Goal: Transaction & Acquisition: Purchase product/service

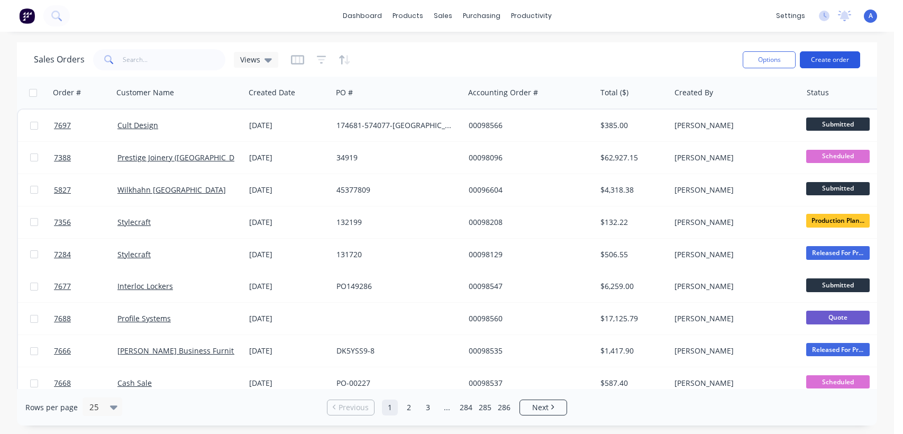
click at [831, 61] on button "Create order" at bounding box center [830, 59] width 60 height 17
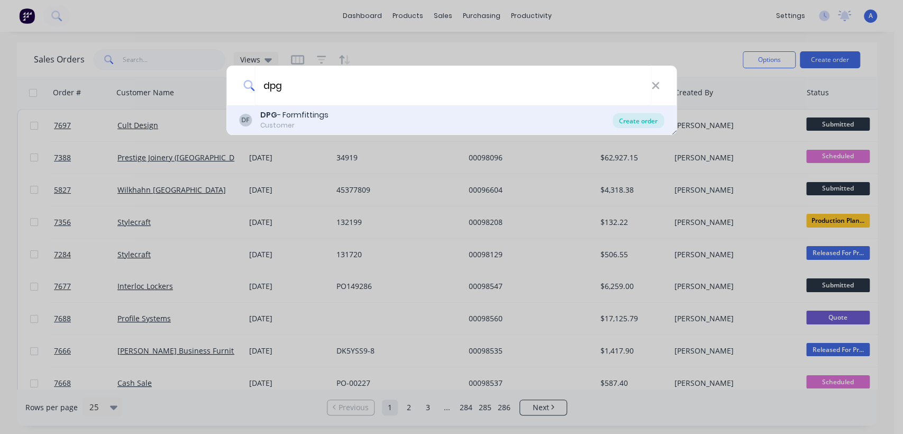
type input "dpg"
click at [638, 120] on div "Create order" at bounding box center [638, 120] width 51 height 15
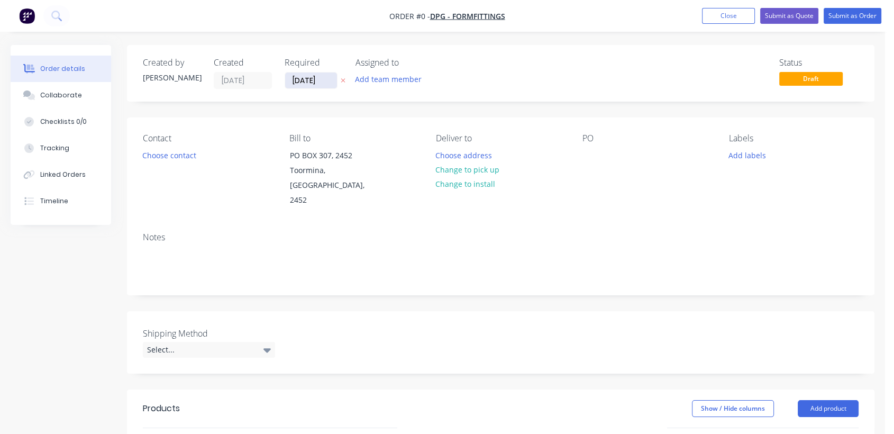
click at [323, 82] on input "[DATE]" at bounding box center [311, 81] width 52 height 16
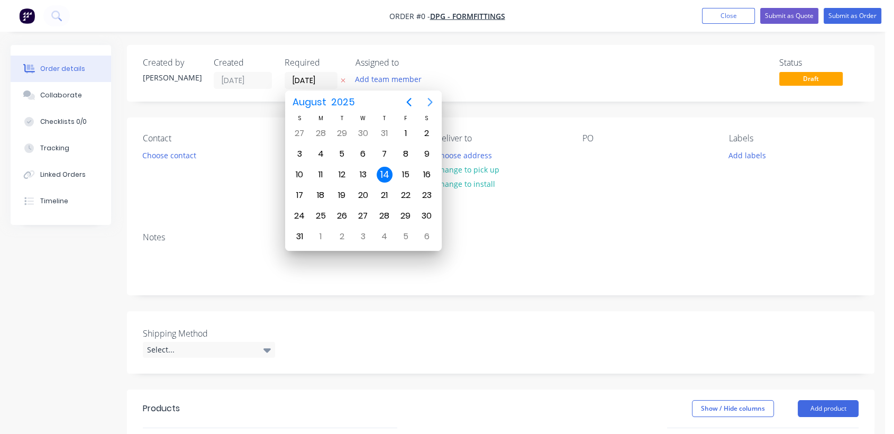
click at [424, 99] on icon "Next page" at bounding box center [430, 102] width 13 height 13
click at [361, 212] on div "31" at bounding box center [363, 216] width 16 height 16
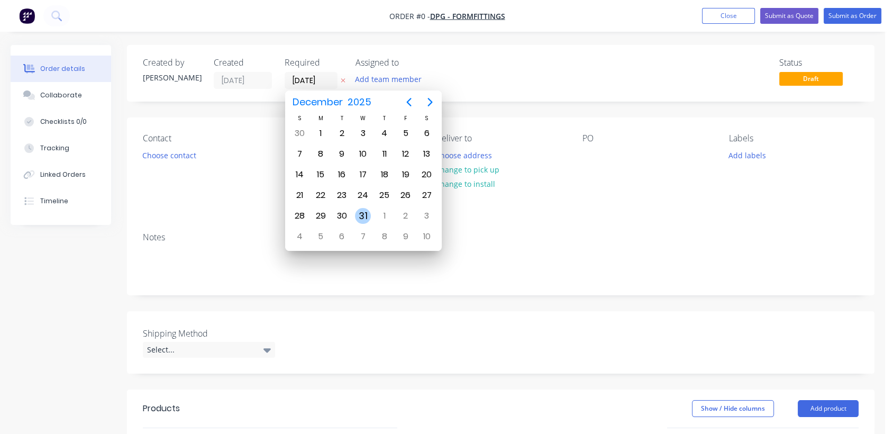
type input "[DATE]"
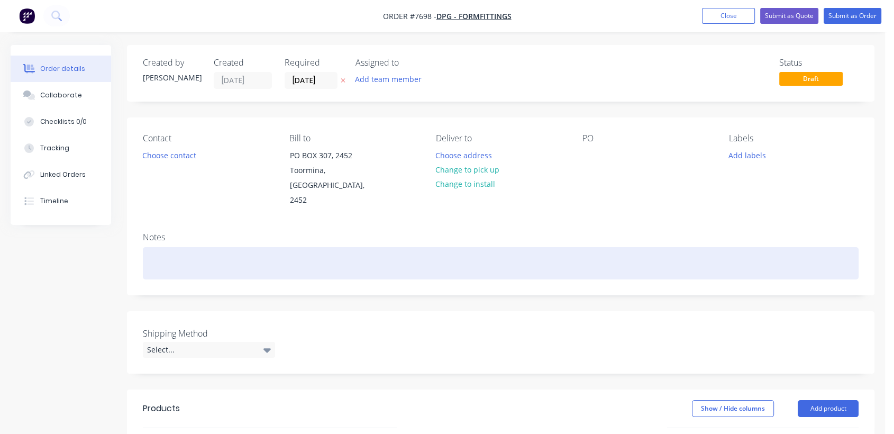
click at [176, 250] on div at bounding box center [501, 263] width 716 height 32
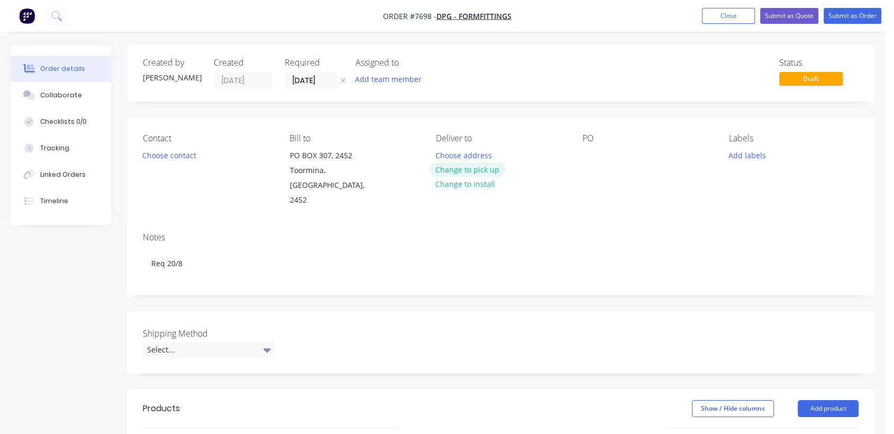
click at [463, 165] on button "Change to pick up" at bounding box center [467, 169] width 75 height 14
click at [592, 151] on div at bounding box center [591, 155] width 17 height 15
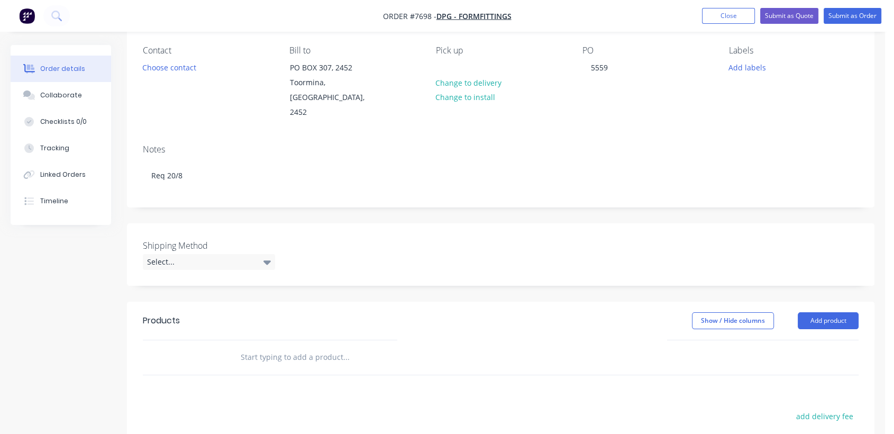
scroll to position [117, 0]
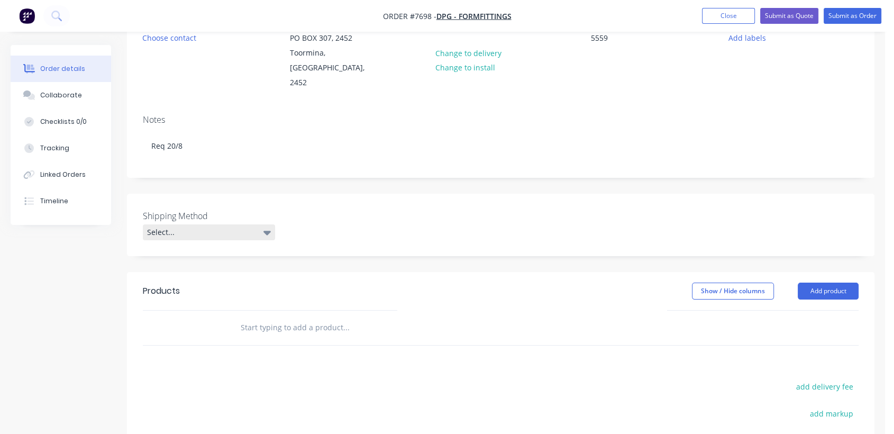
click at [243, 224] on div "Select..." at bounding box center [209, 232] width 132 height 16
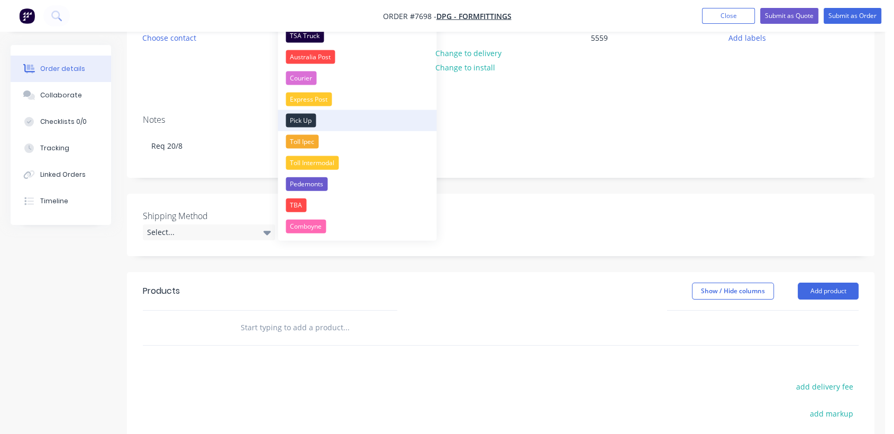
click at [299, 115] on div "Pick Up" at bounding box center [301, 121] width 30 height 14
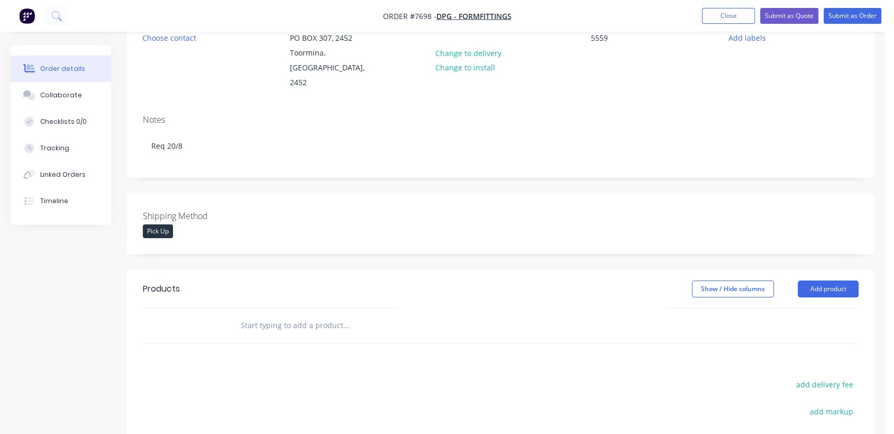
click at [278, 315] on input "text" at bounding box center [346, 325] width 212 height 21
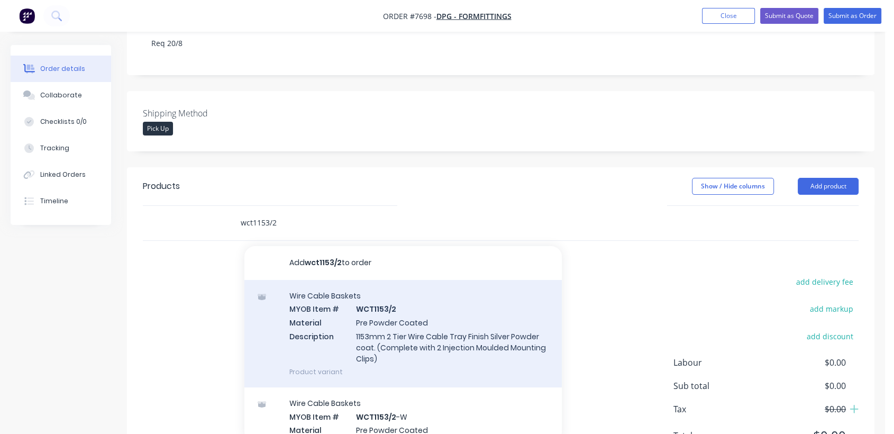
scroll to position [235, 0]
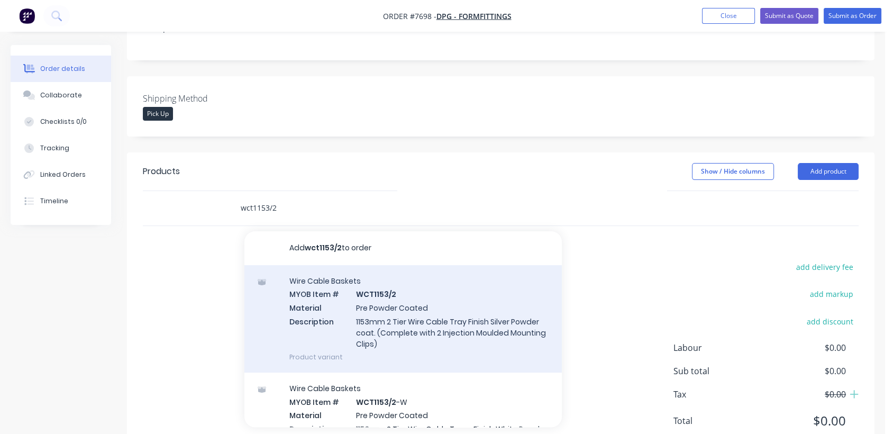
type input "wct1153/2"
click at [391, 295] on div "Wire Cable Baskets MYOB Item # WCT1153/2 Material Pre Powder Coated Description…" at bounding box center [404, 318] width 318 height 107
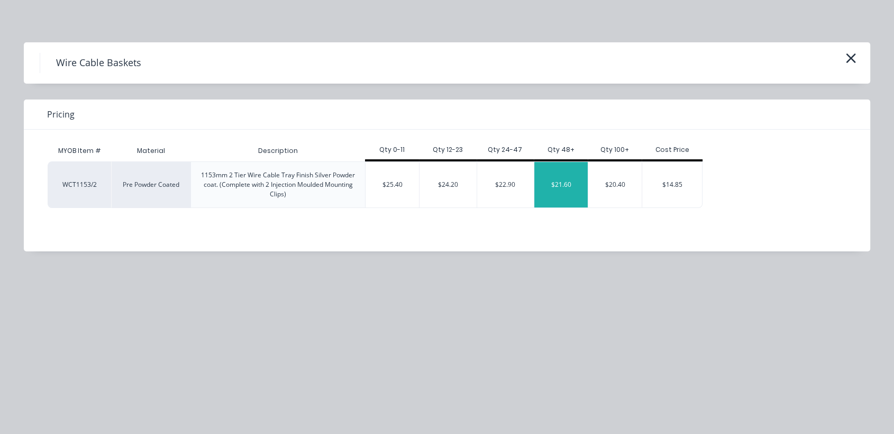
click at [559, 189] on div "$21.60" at bounding box center [561, 185] width 53 height 46
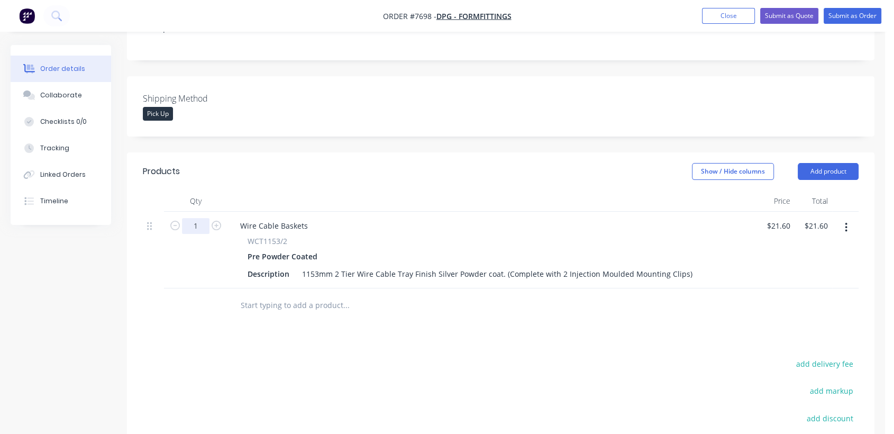
click at [205, 218] on input "1" at bounding box center [196, 226] width 28 height 16
type input "48"
type input "$1,036.80"
click at [278, 295] on input "text" at bounding box center [346, 305] width 212 height 21
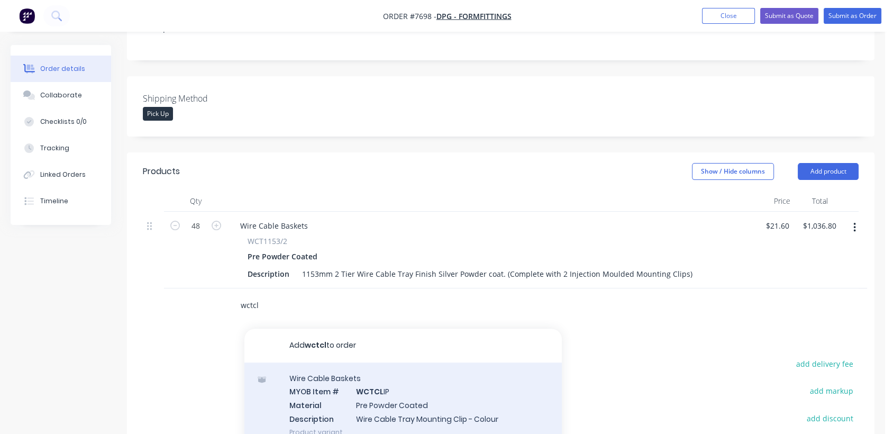
type input "wctcl"
click at [350, 386] on div "Wire Cable Baskets MYOB Item # WCTCL IP Material Pre Powder Coated Description …" at bounding box center [404, 405] width 318 height 85
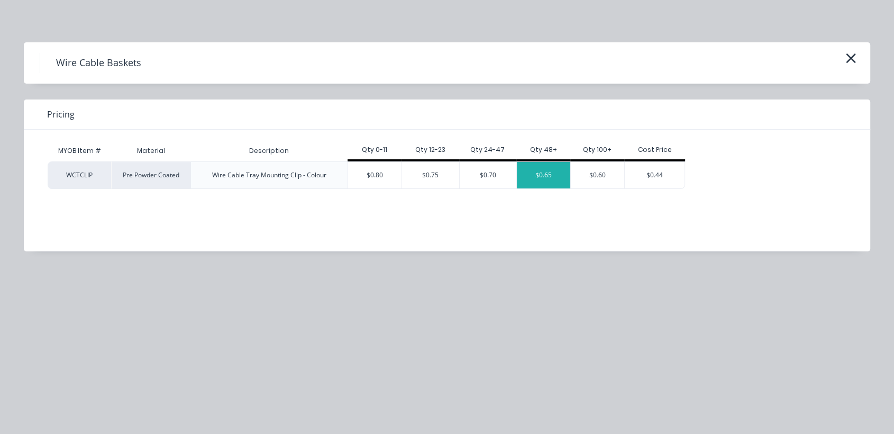
click at [556, 170] on div "$0.65" at bounding box center [543, 175] width 53 height 26
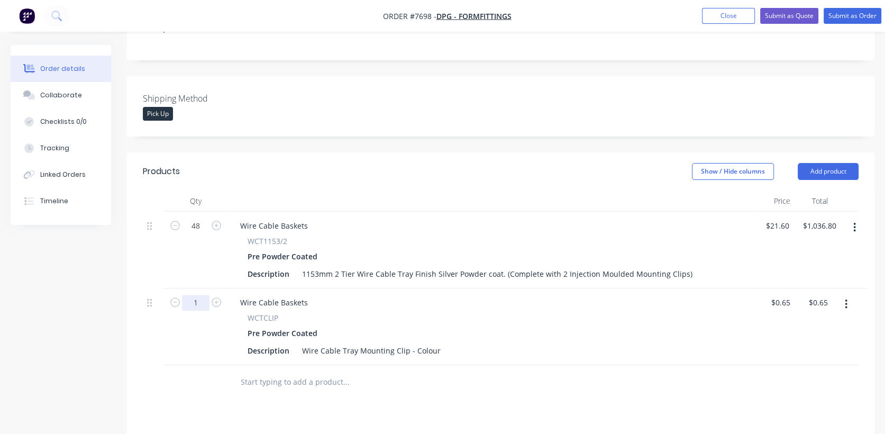
click at [203, 234] on input "1" at bounding box center [196, 226] width 28 height 16
type input "96"
type input "$62.40"
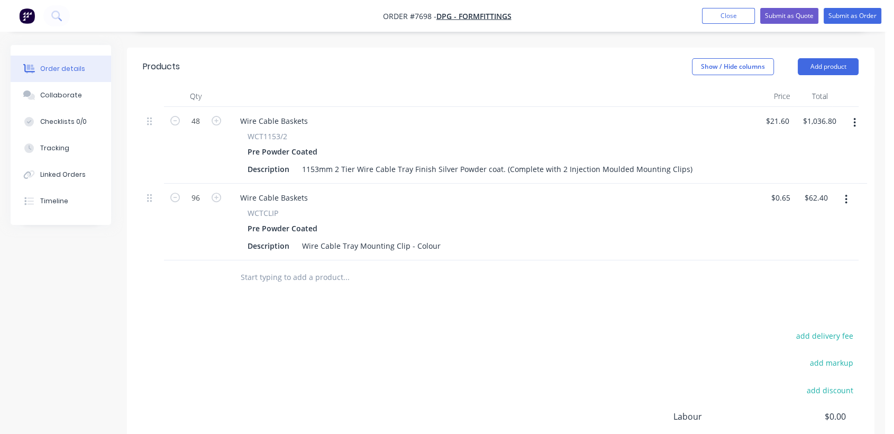
scroll to position [352, 0]
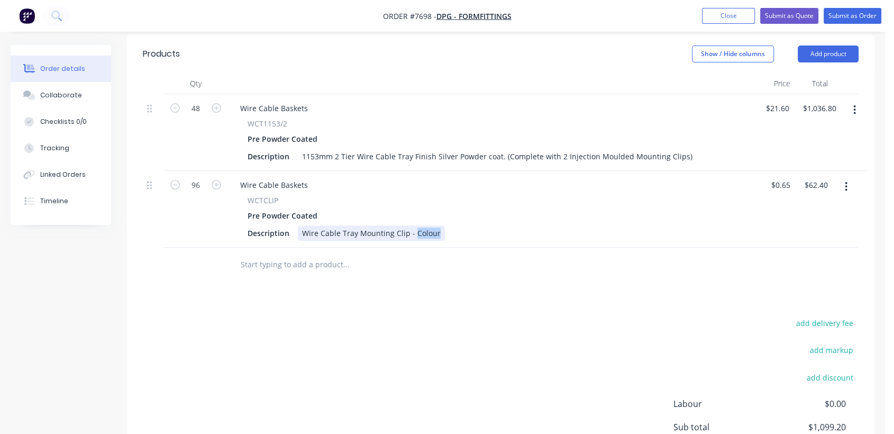
drag, startPoint x: 437, startPoint y: 218, endPoint x: 411, endPoint y: 215, distance: 26.5
click at [411, 225] on div "Wire Cable Tray Mounting Clip - Colour" at bounding box center [371, 232] width 147 height 15
type input "$0.65"
click at [288, 254] on input "text" at bounding box center [346, 264] width 212 height 21
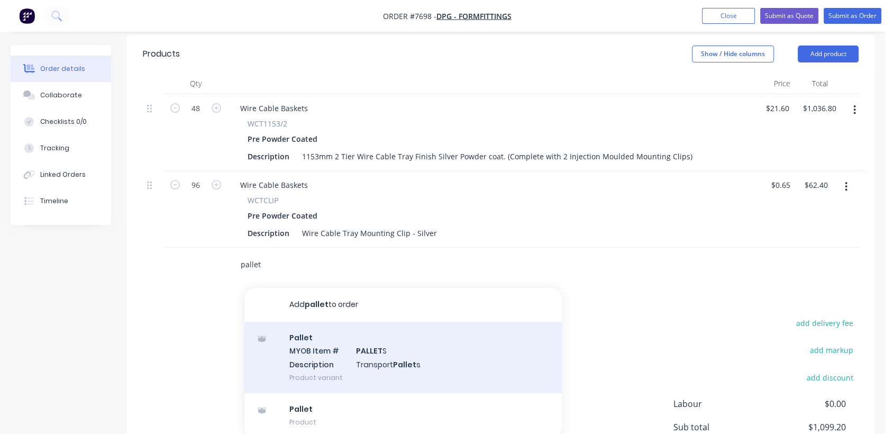
type input "pallet"
click at [372, 341] on div "Pallet MYOB Item # PALLET S Description Transport Pallet s Product variant" at bounding box center [404, 357] width 318 height 71
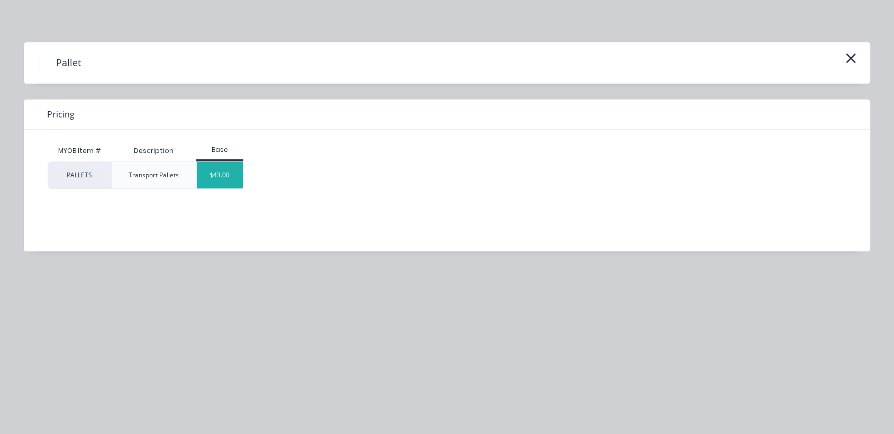
click at [236, 174] on div "$43.00" at bounding box center [220, 175] width 46 height 26
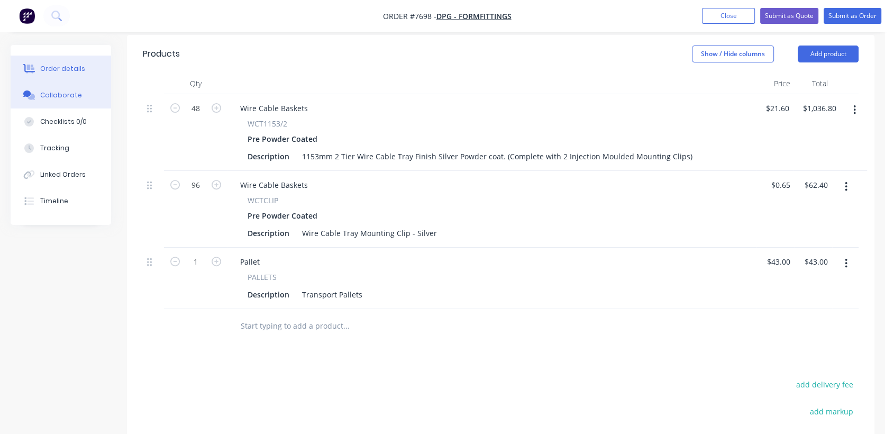
click at [74, 89] on button "Collaborate" at bounding box center [61, 95] width 101 height 26
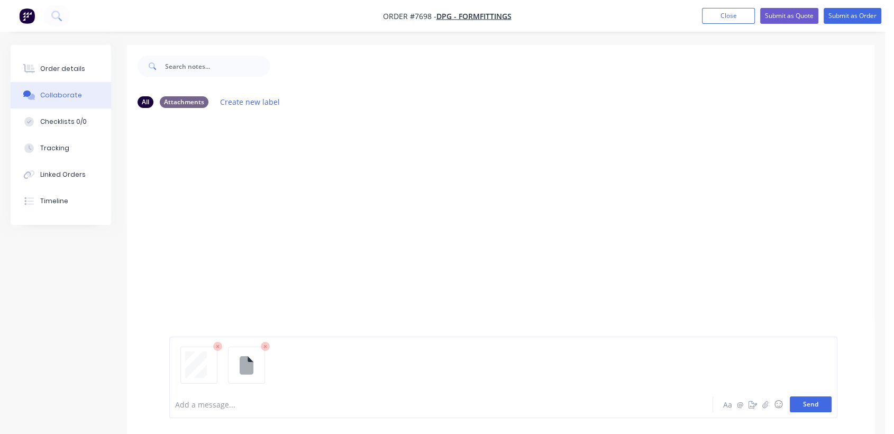
click at [816, 404] on button "Send" at bounding box center [811, 404] width 42 height 16
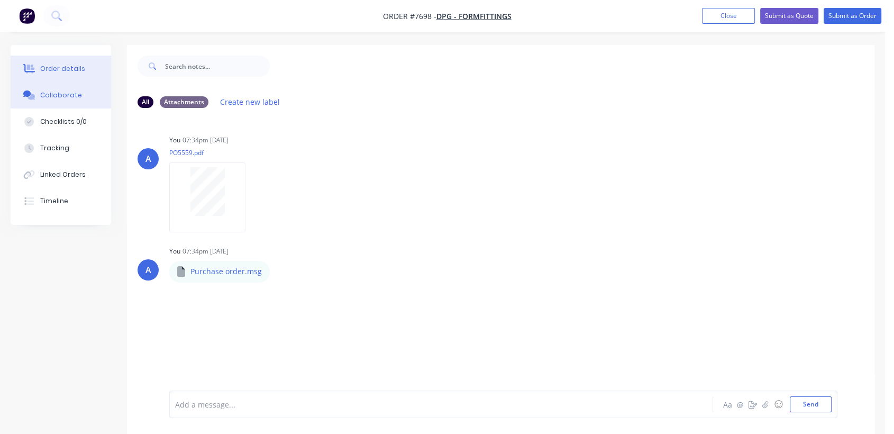
click at [77, 66] on div "Order details" at bounding box center [62, 69] width 45 height 10
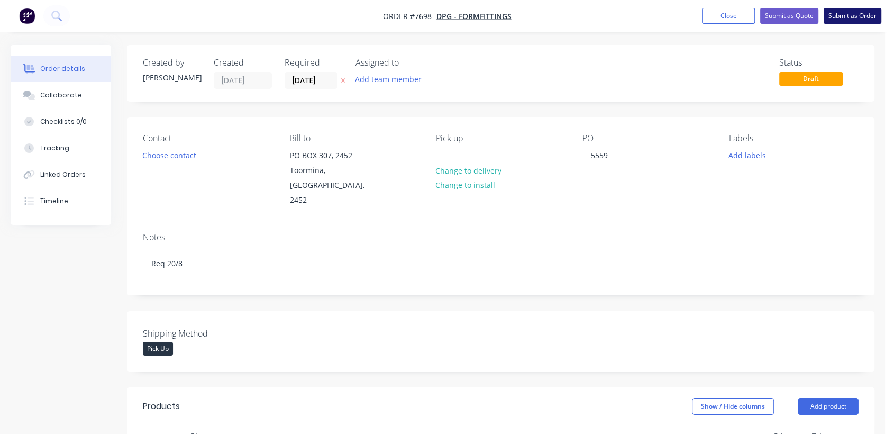
click at [870, 15] on button "Submit as Order" at bounding box center [853, 16] width 58 height 16
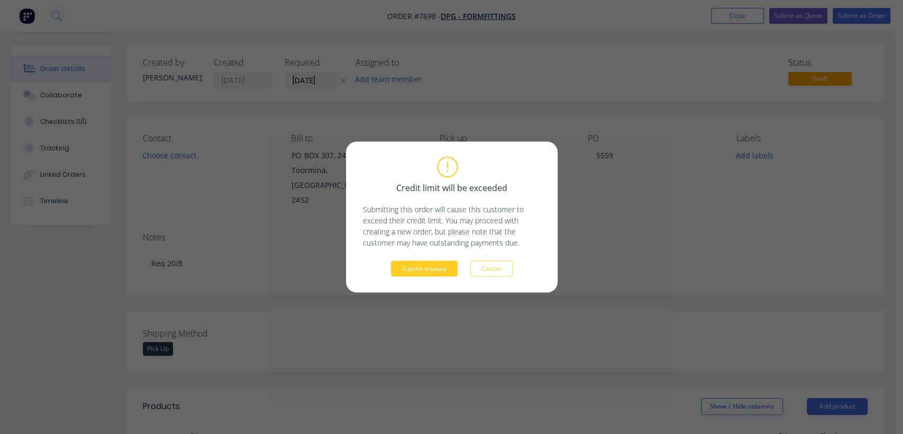
click at [428, 265] on button "Submit anyway" at bounding box center [424, 269] width 67 height 16
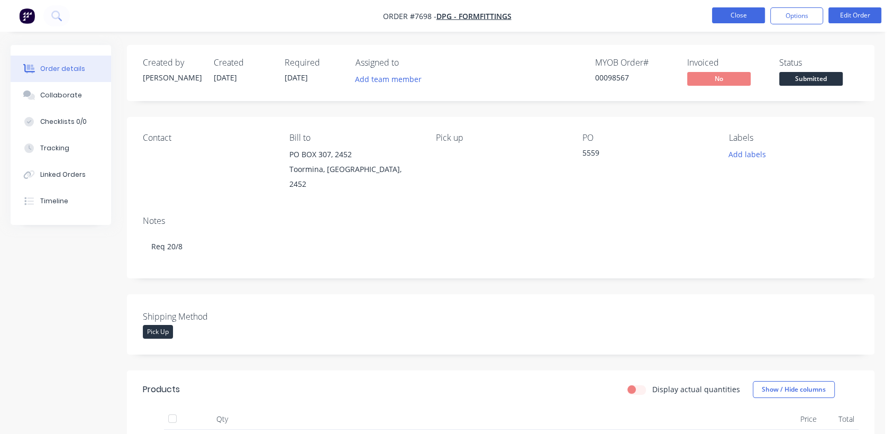
click at [733, 8] on button "Close" at bounding box center [738, 15] width 53 height 16
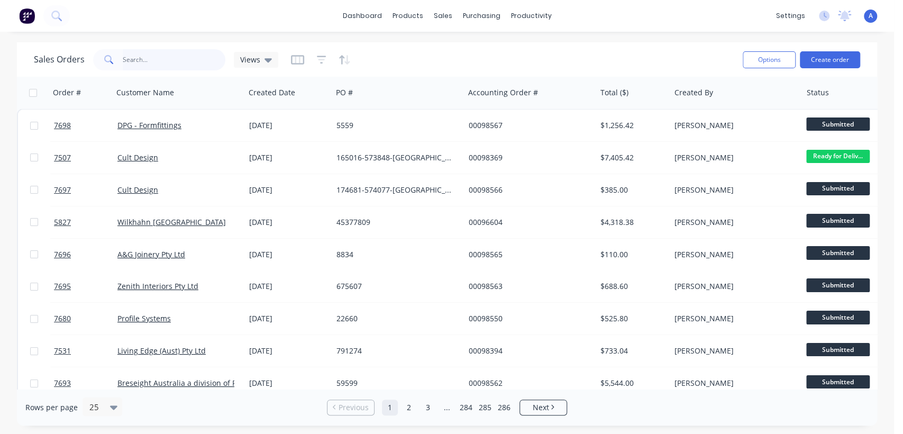
click at [157, 65] on input "text" at bounding box center [174, 59] width 103 height 21
type input "7365"
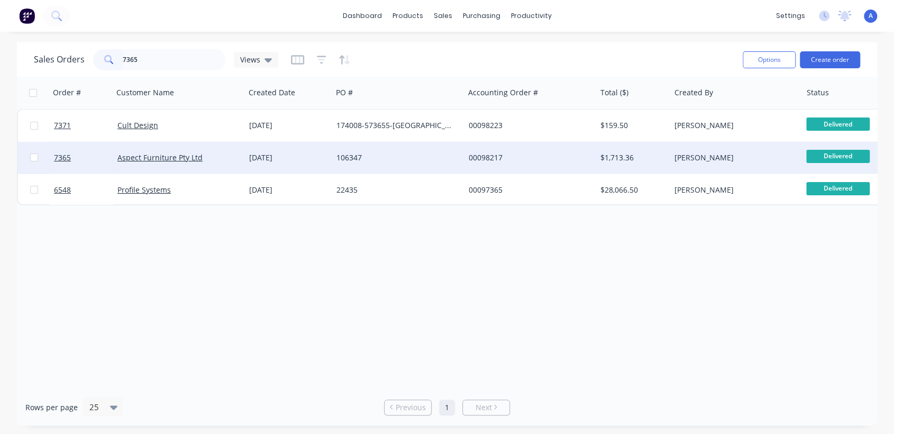
click at [355, 155] on div "106347" at bounding box center [395, 157] width 117 height 11
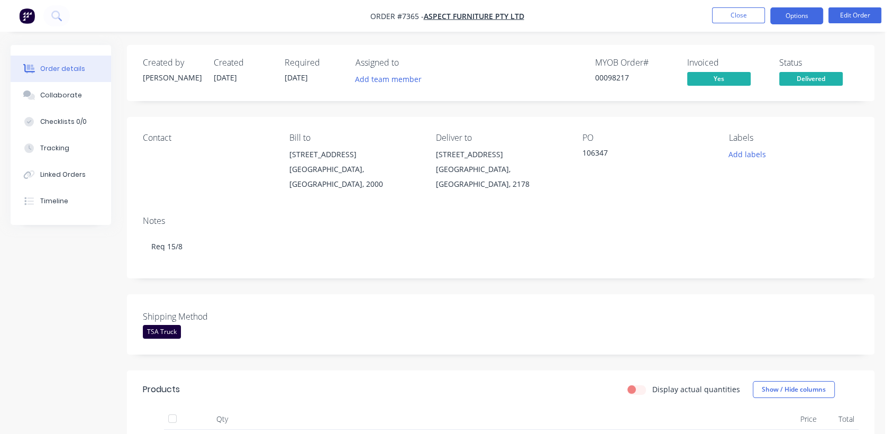
click at [800, 18] on button "Options" at bounding box center [797, 15] width 53 height 17
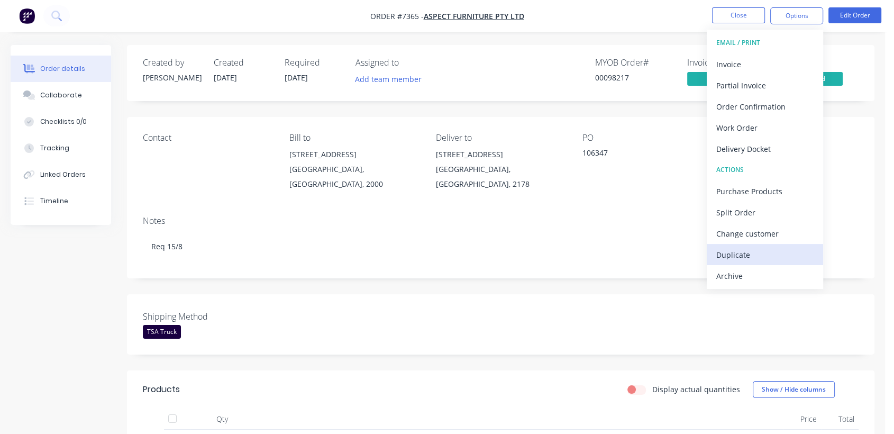
click at [749, 254] on div "Duplicate" at bounding box center [765, 254] width 97 height 15
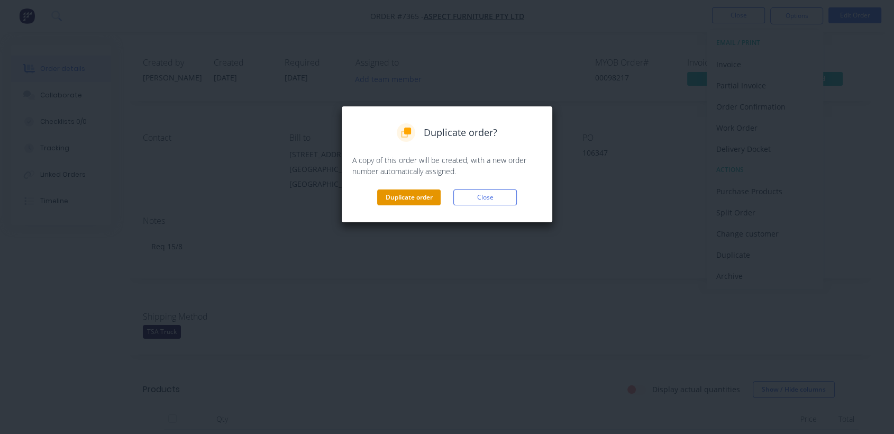
click at [420, 195] on button "Duplicate order" at bounding box center [409, 197] width 64 height 16
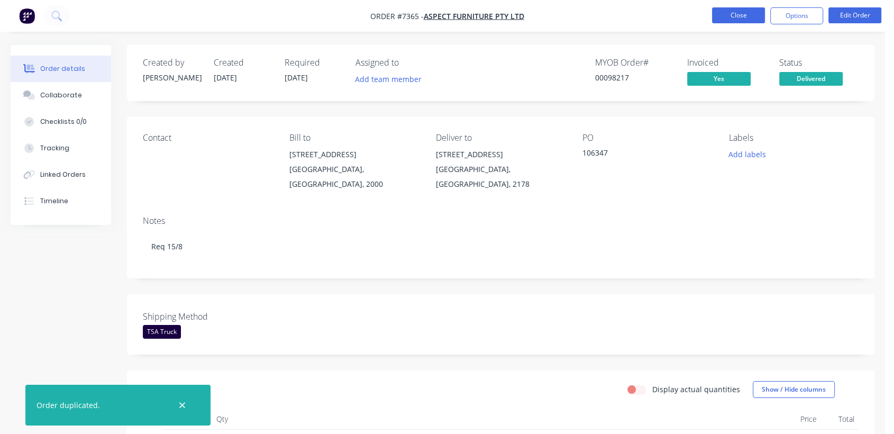
click at [741, 15] on button "Close" at bounding box center [738, 15] width 53 height 16
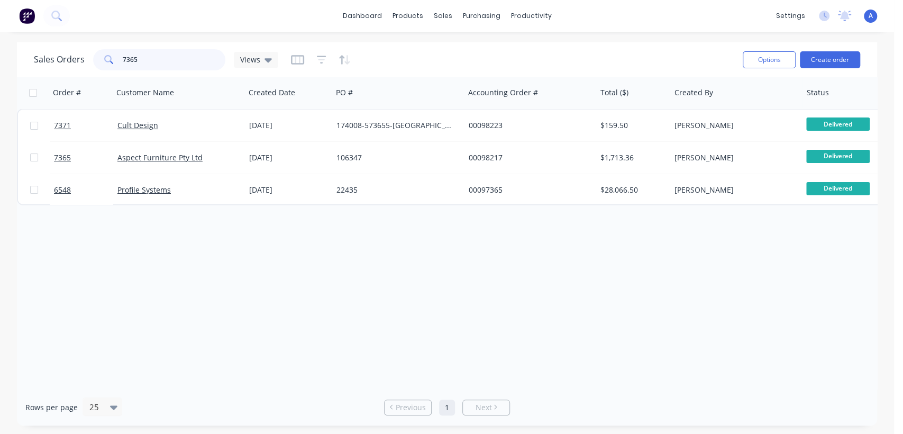
drag, startPoint x: 149, startPoint y: 57, endPoint x: 97, endPoint y: 47, distance: 53.4
click at [97, 47] on div "Sales Orders 7365 Views" at bounding box center [384, 60] width 701 height 26
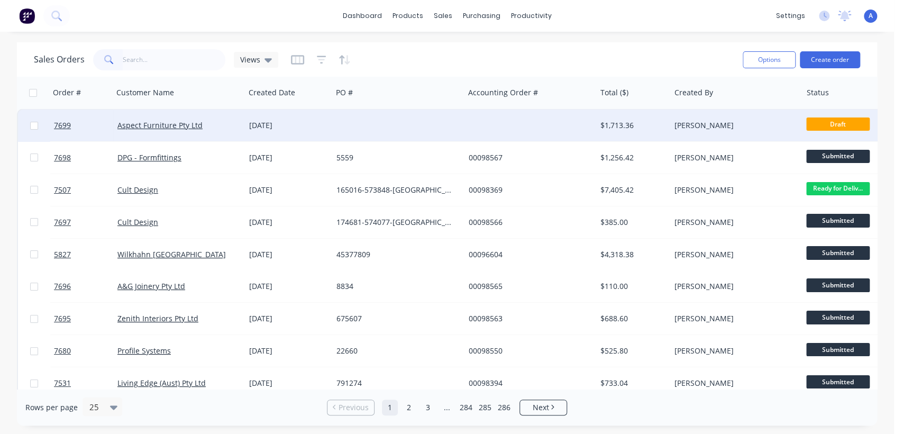
click at [356, 122] on div at bounding box center [398, 126] width 132 height 32
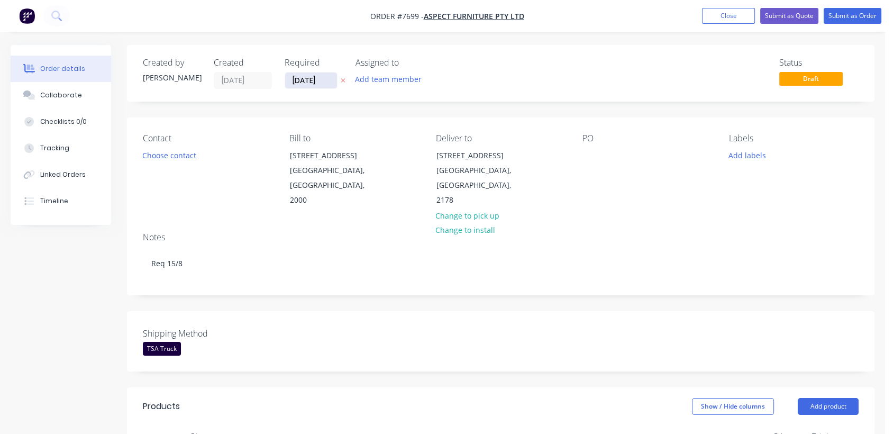
click at [325, 82] on input "[DATE]" at bounding box center [311, 81] width 52 height 16
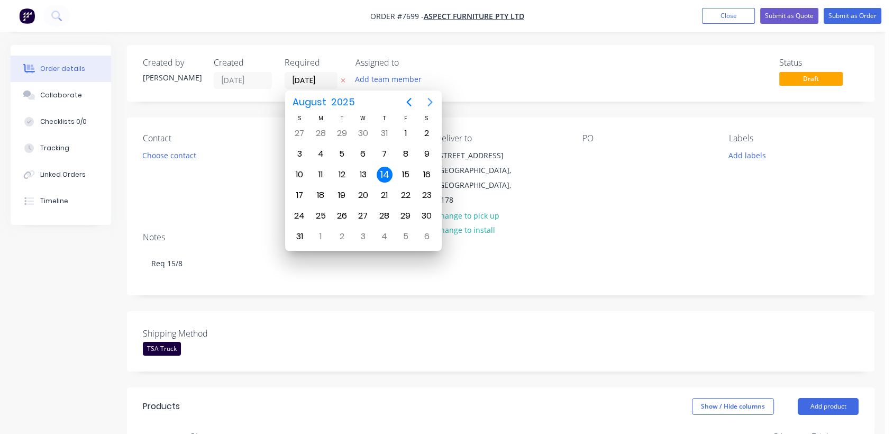
click at [432, 102] on icon "Next page" at bounding box center [430, 102] width 13 height 13
click at [364, 209] on div "31" at bounding box center [363, 216] width 16 height 16
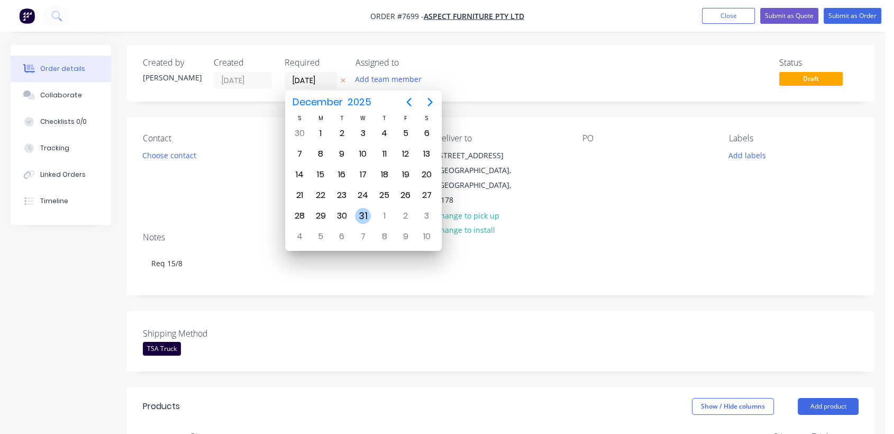
type input "[DATE]"
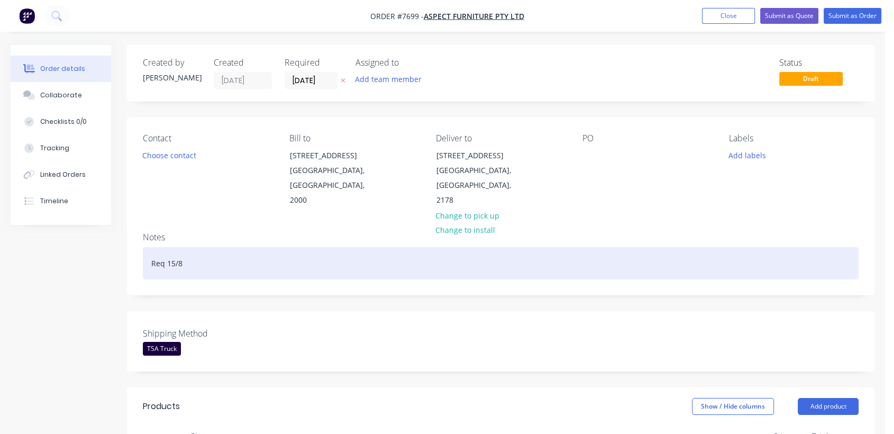
click at [178, 250] on div "Req 15/8" at bounding box center [501, 263] width 716 height 32
click at [174, 252] on div "Req 15/8" at bounding box center [501, 263] width 716 height 32
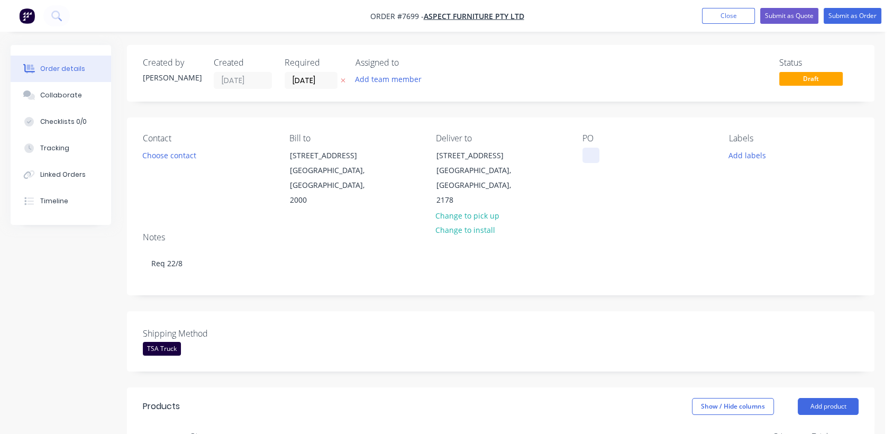
click at [588, 149] on div at bounding box center [591, 155] width 17 height 15
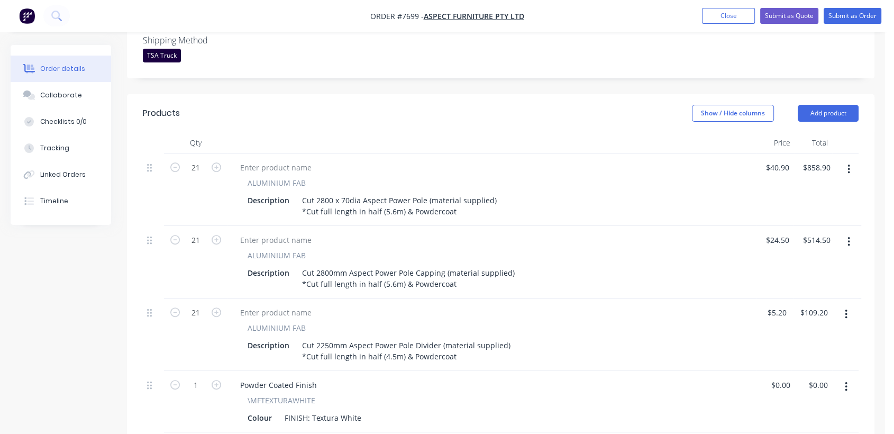
scroll to position [294, 0]
click at [200, 159] on input "21" at bounding box center [196, 167] width 28 height 16
type input "1"
type input "$40.90"
click at [206, 175] on input "21" at bounding box center [196, 167] width 28 height 16
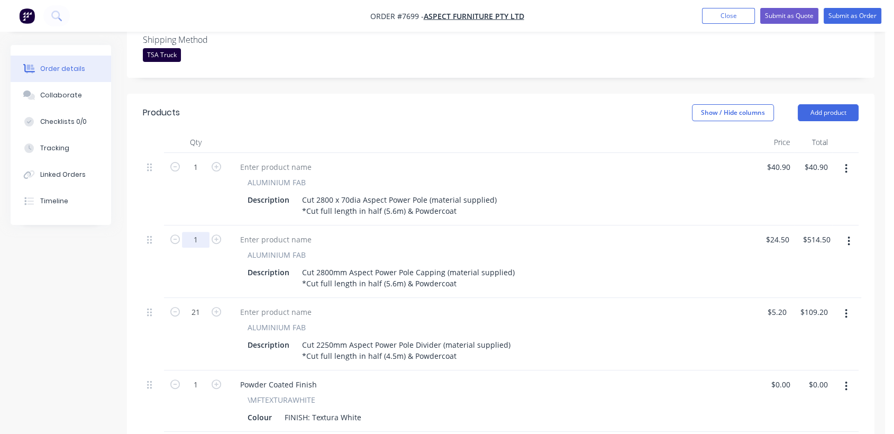
type input "1"
type input "$24.50"
click at [202, 175] on input "21" at bounding box center [196, 167] width 28 height 16
type input "1"
type input "$5.20"
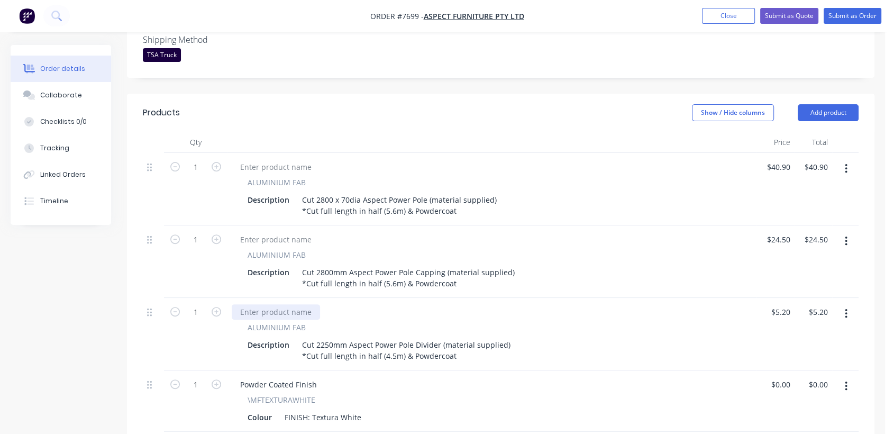
scroll to position [411, 0]
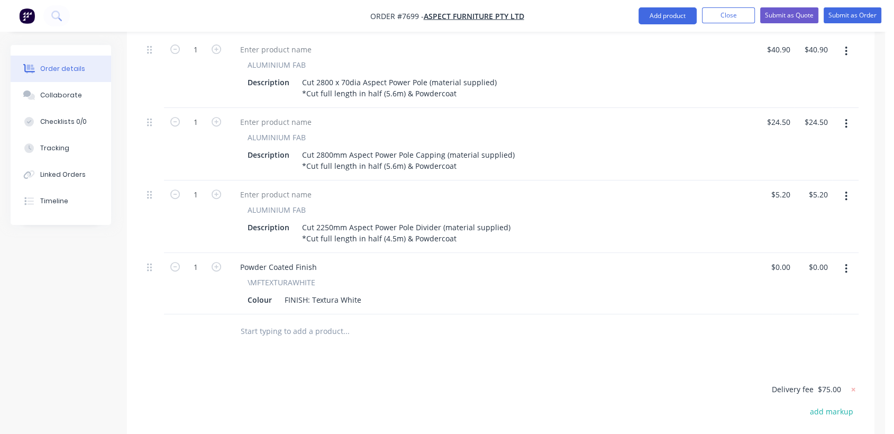
click at [311, 321] on input "text" at bounding box center [346, 331] width 212 height 21
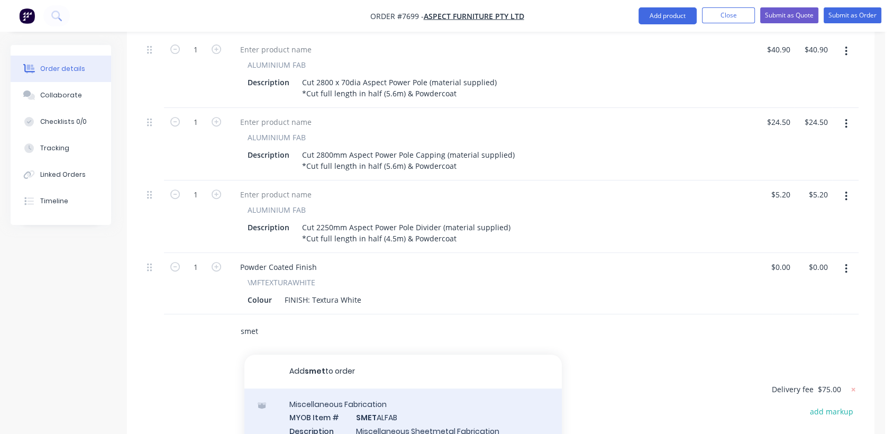
type input "smet"
click at [384, 403] on div "Miscellaneous Fabrication MYOB Item # SMET ALFAB Description Miscellaneous Shee…" at bounding box center [404, 423] width 318 height 71
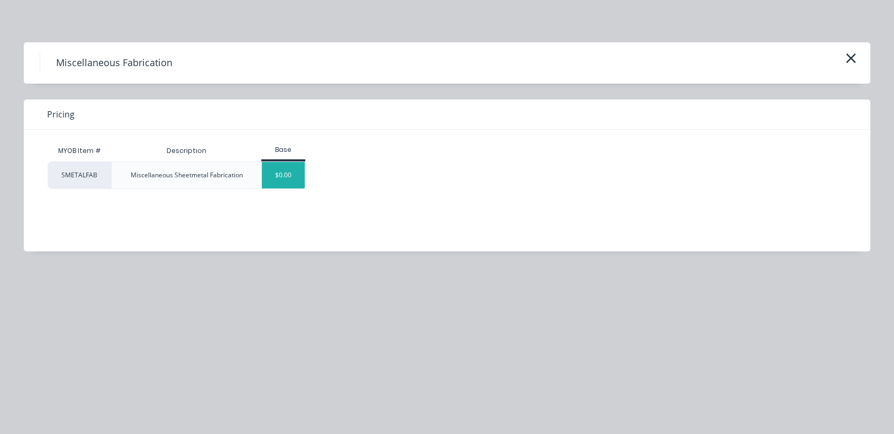
click at [286, 176] on div "$0.00" at bounding box center [283, 175] width 43 height 26
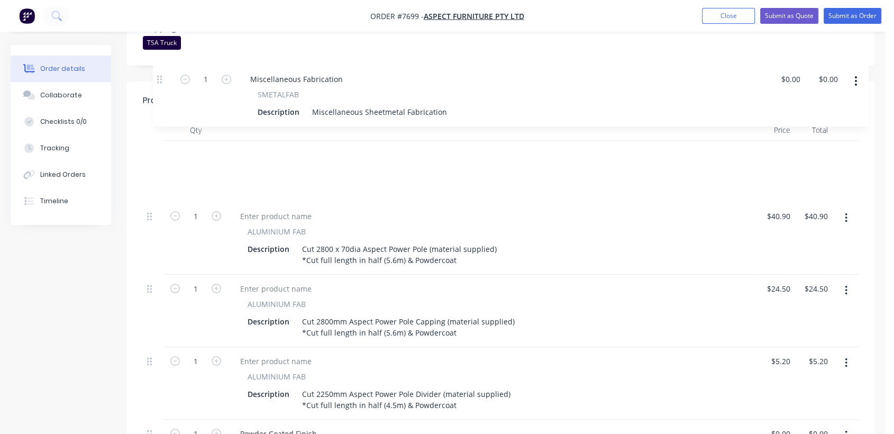
scroll to position [305, 0]
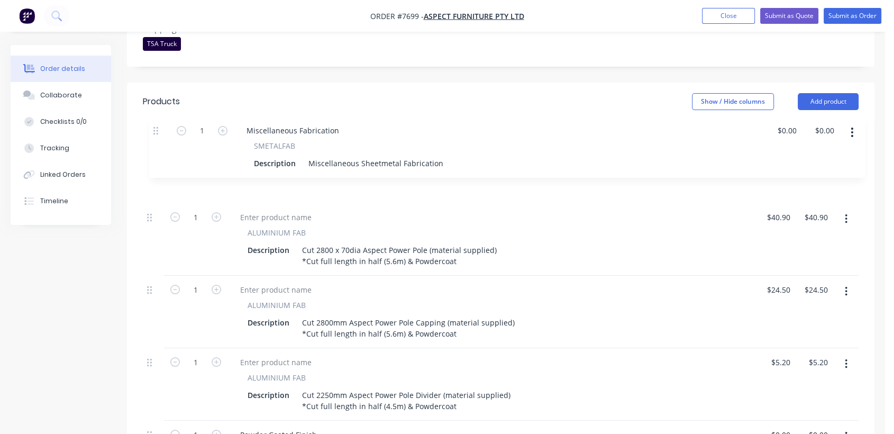
drag, startPoint x: 152, startPoint y: 317, endPoint x: 159, endPoint y: 132, distance: 184.8
click at [159, 142] on div "1 ALUMINIUM FAB Description Cut 2800 x 70dia Aspect Power Pole (material suppli…" at bounding box center [501, 312] width 716 height 340
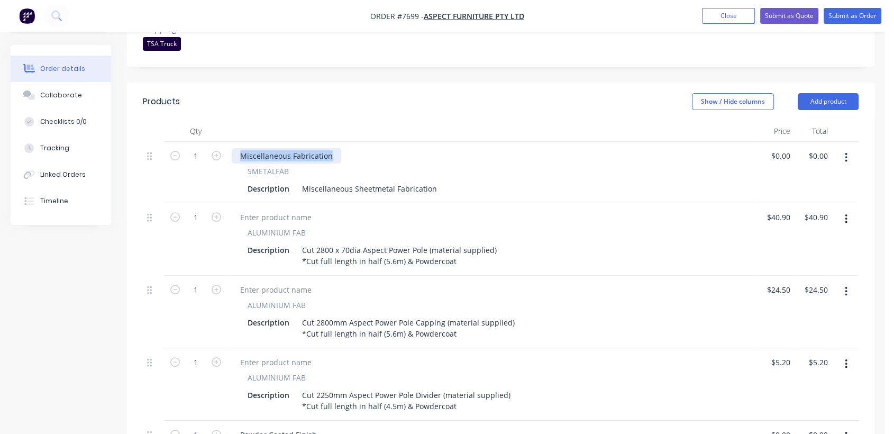
drag, startPoint x: 337, startPoint y: 138, endPoint x: 231, endPoint y: 145, distance: 106.1
click at [231, 145] on div "Miscellaneous Fabrication SMETALFAB Description Miscellaneous Sheetmetal Fabric…" at bounding box center [492, 172] width 529 height 61
click at [205, 148] on input "1" at bounding box center [196, 156] width 28 height 16
type input "6"
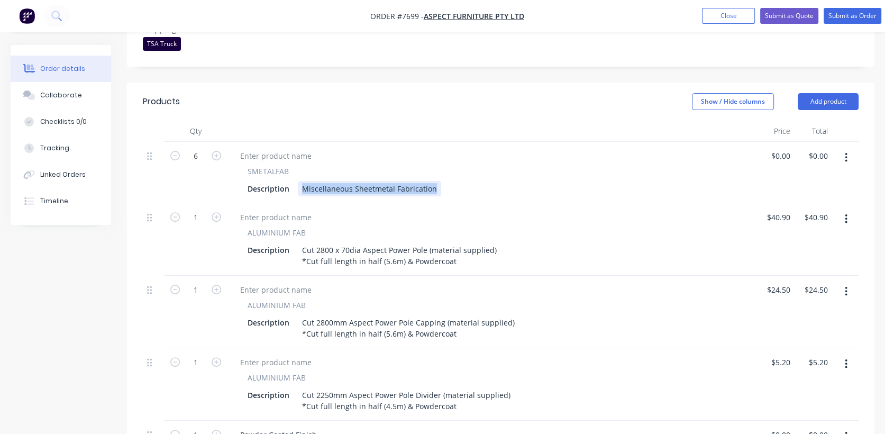
drag, startPoint x: 302, startPoint y: 172, endPoint x: 535, endPoint y: 162, distance: 232.6
click at [535, 166] on div "SMETALFAB Description Miscellaneous Sheetmetal Fabrication" at bounding box center [492, 181] width 521 height 31
paste div
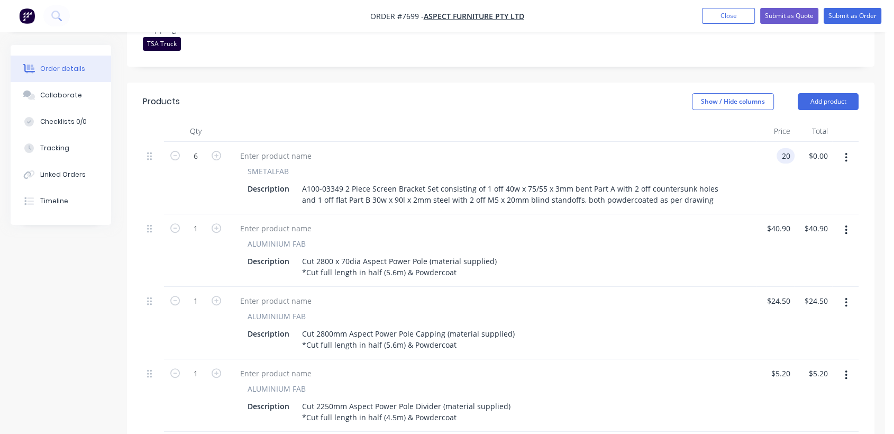
type input "$20.00"
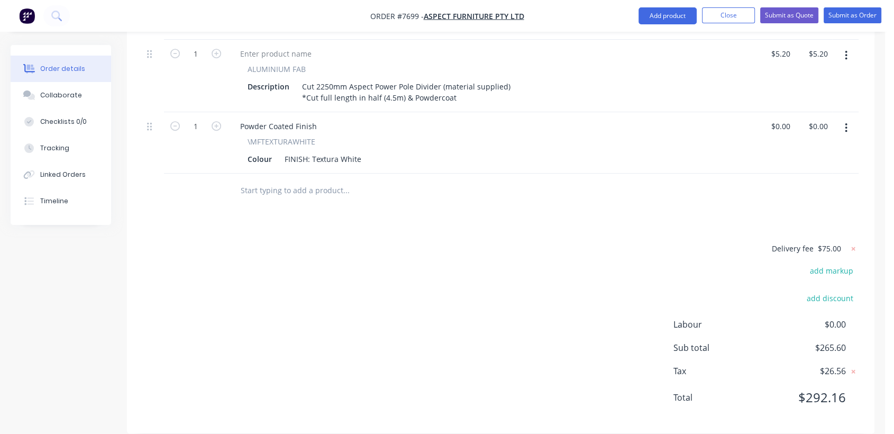
scroll to position [625, 0]
type input "$120.00"
click at [313, 179] on input "text" at bounding box center [346, 189] width 212 height 21
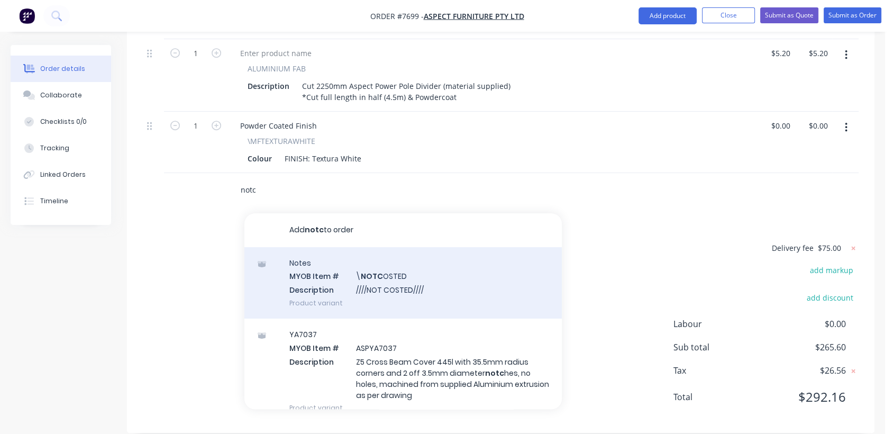
type input "notc"
click at [411, 276] on div "Notes MYOB Item # \ NOTC OSTED Description ////NOT COSTED//// Product variant" at bounding box center [404, 282] width 318 height 71
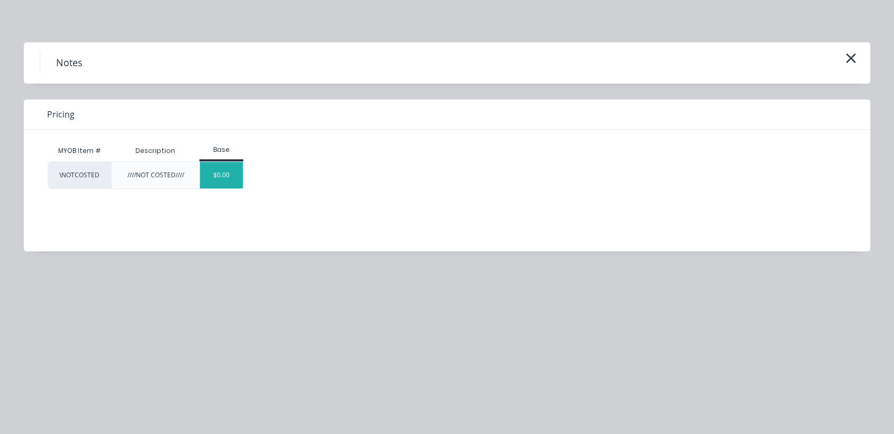
click at [227, 183] on div "$0.00" at bounding box center [221, 175] width 43 height 26
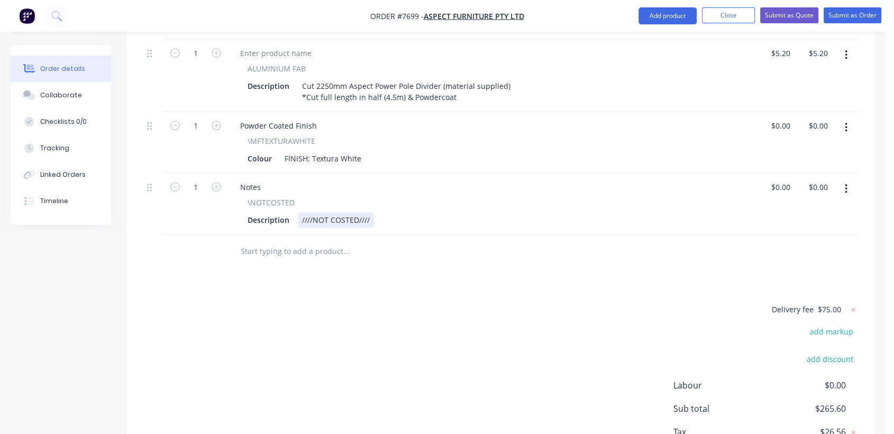
click at [373, 212] on div "Description ////NOT COSTED////" at bounding box center [489, 219] width 493 height 15
type input "$0.00"
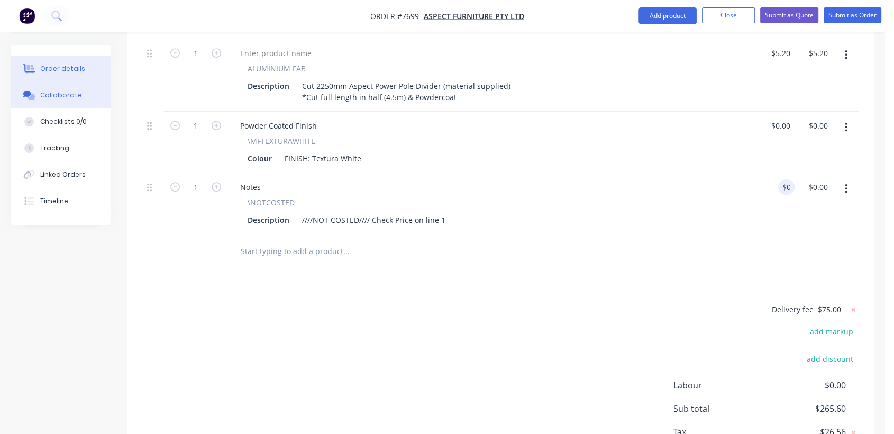
click at [93, 97] on button "Collaborate" at bounding box center [61, 95] width 101 height 26
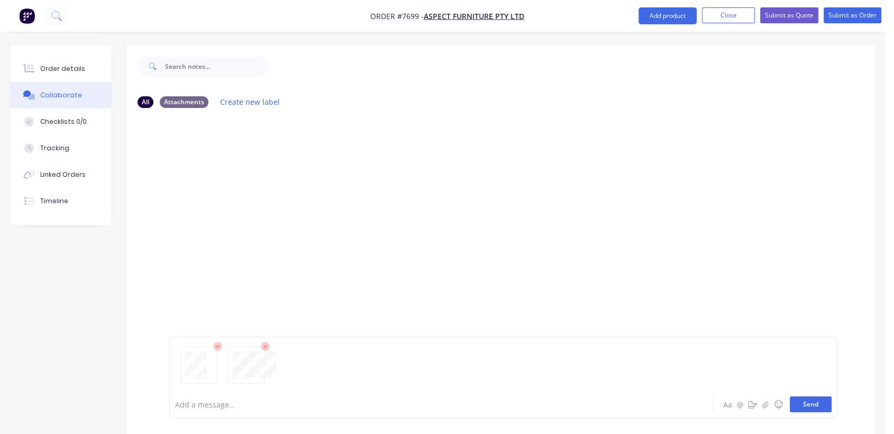
click at [816, 403] on button "Send" at bounding box center [811, 404] width 42 height 16
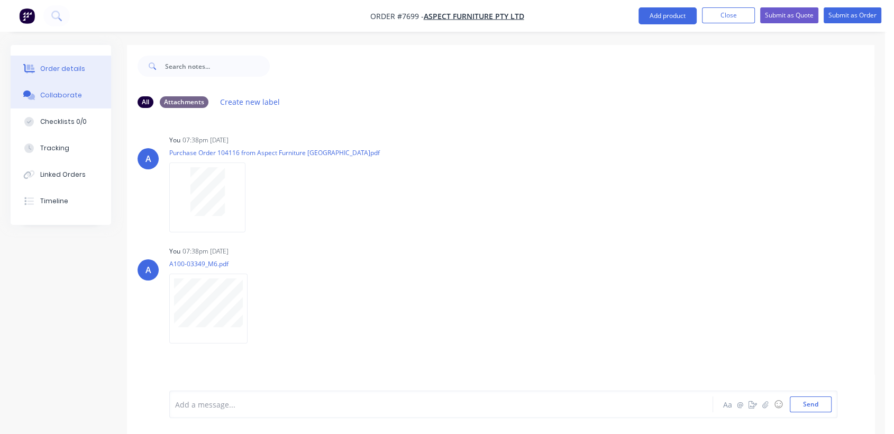
click at [68, 62] on button "Order details" at bounding box center [61, 69] width 101 height 26
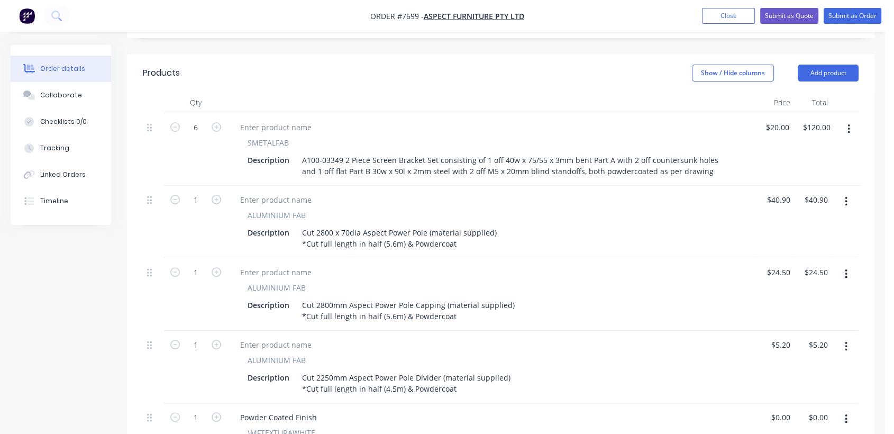
scroll to position [39, 0]
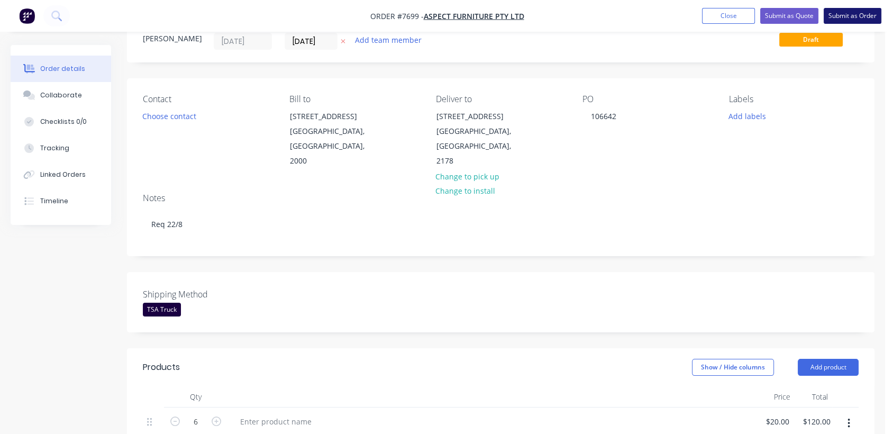
click at [853, 10] on button "Submit as Order" at bounding box center [853, 16] width 58 height 16
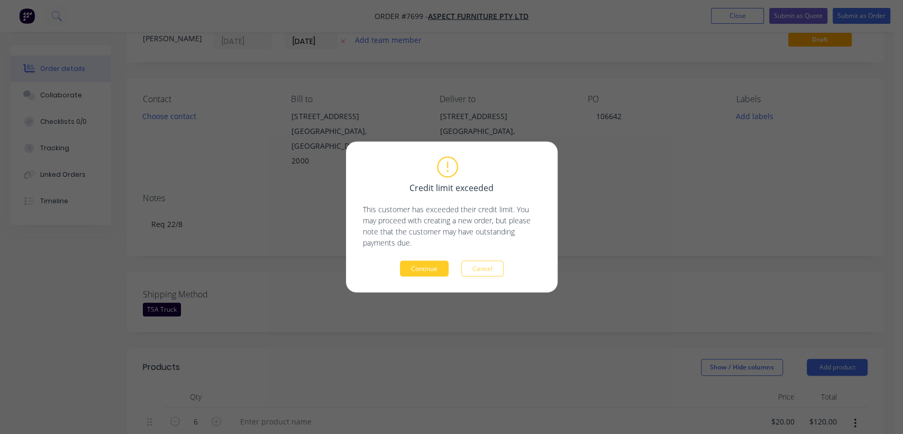
click at [404, 265] on button "Continue" at bounding box center [424, 269] width 49 height 16
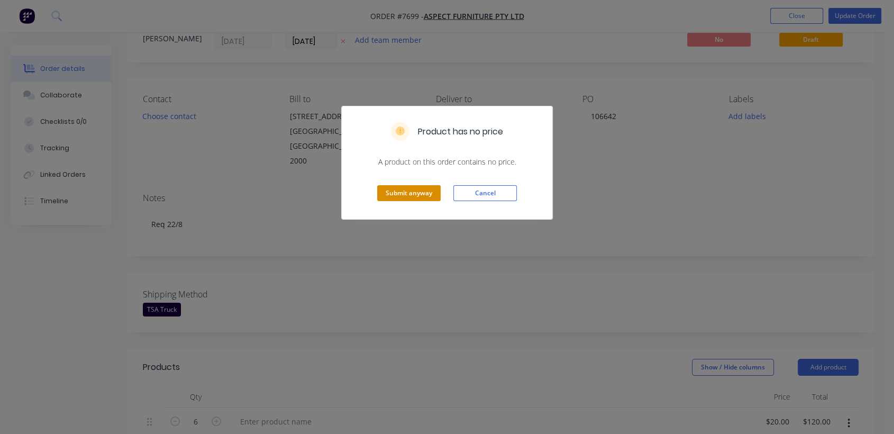
click at [415, 183] on div "Submit anyway Cancel" at bounding box center [447, 193] width 211 height 52
click at [412, 191] on button "Submit anyway" at bounding box center [409, 193] width 64 height 16
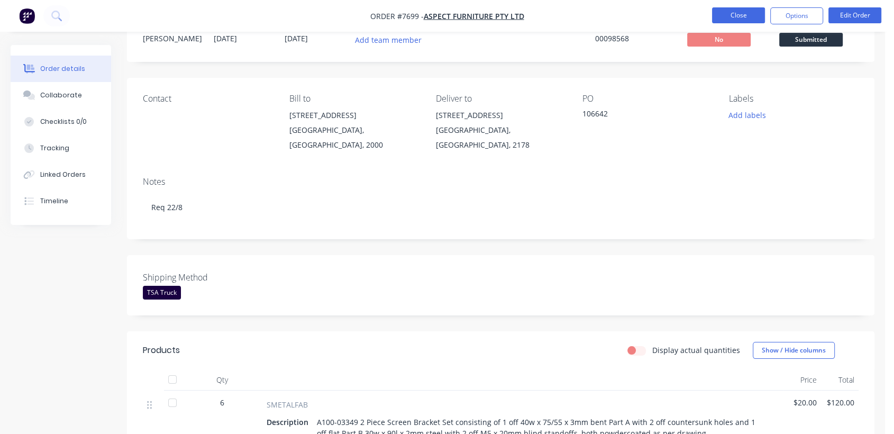
click at [746, 10] on button "Close" at bounding box center [738, 15] width 53 height 16
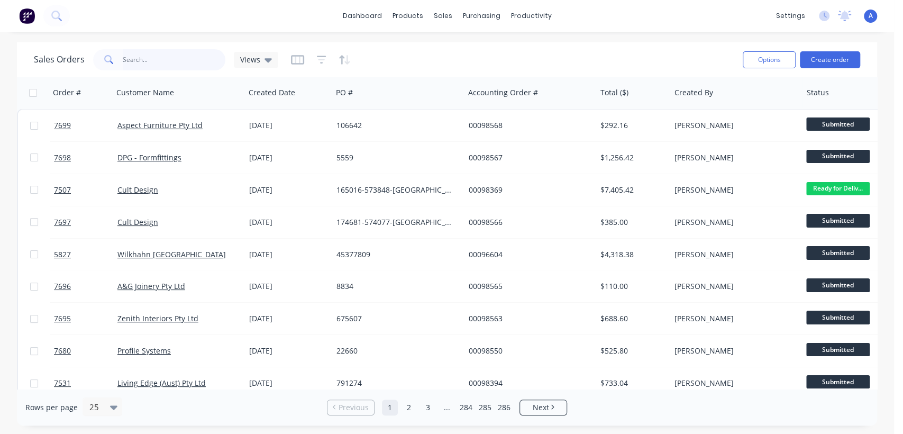
click at [149, 64] on input "text" at bounding box center [174, 59] width 103 height 21
type input "98542"
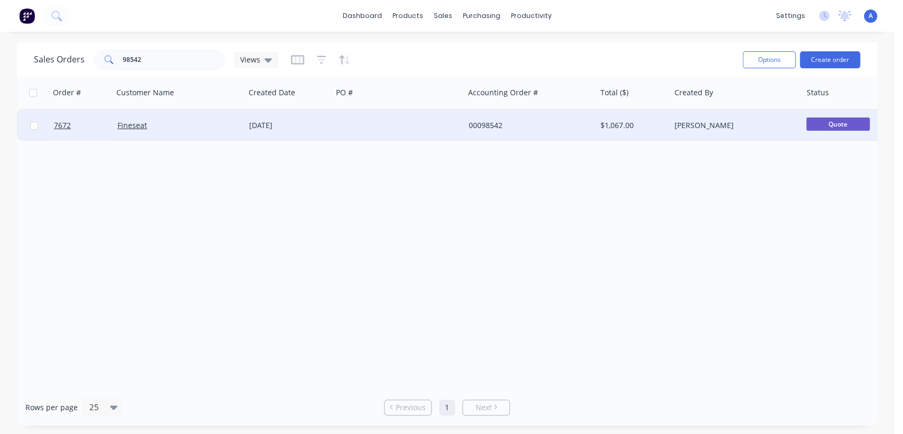
click at [407, 121] on div at bounding box center [398, 126] width 132 height 32
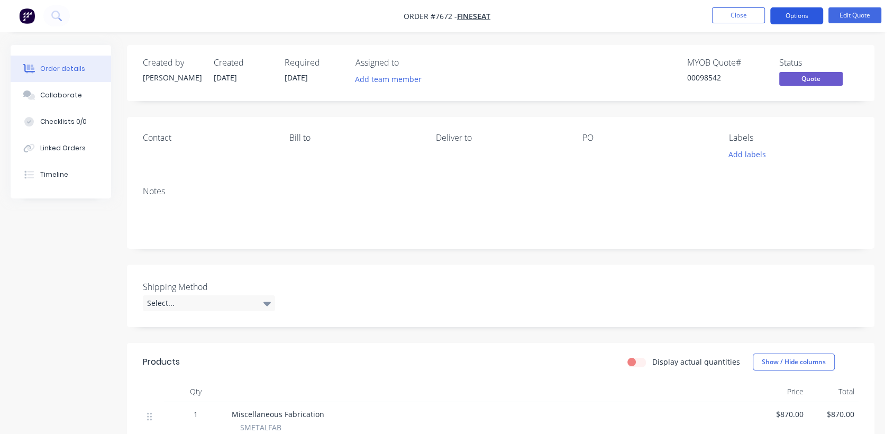
click at [805, 10] on button "Options" at bounding box center [797, 15] width 53 height 17
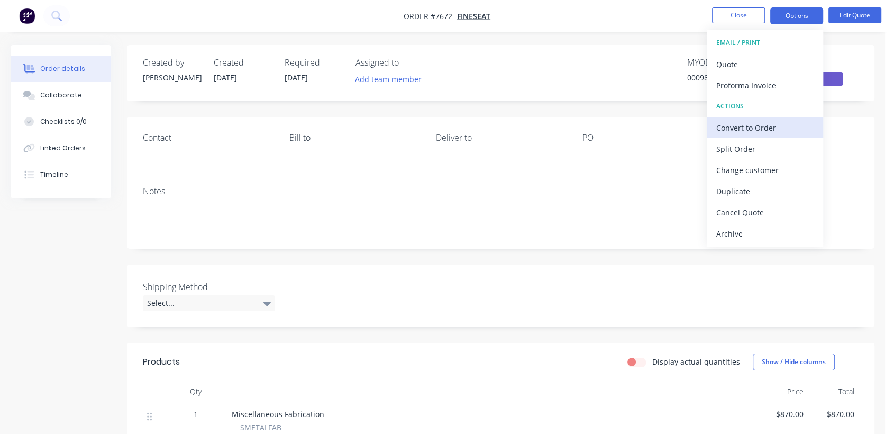
click at [747, 124] on div "Convert to Order" at bounding box center [765, 127] width 97 height 15
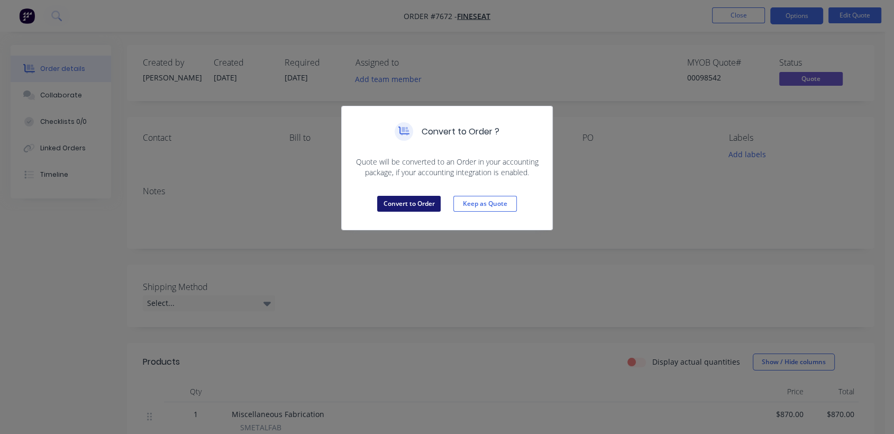
click at [406, 203] on button "Convert to Order" at bounding box center [409, 204] width 64 height 16
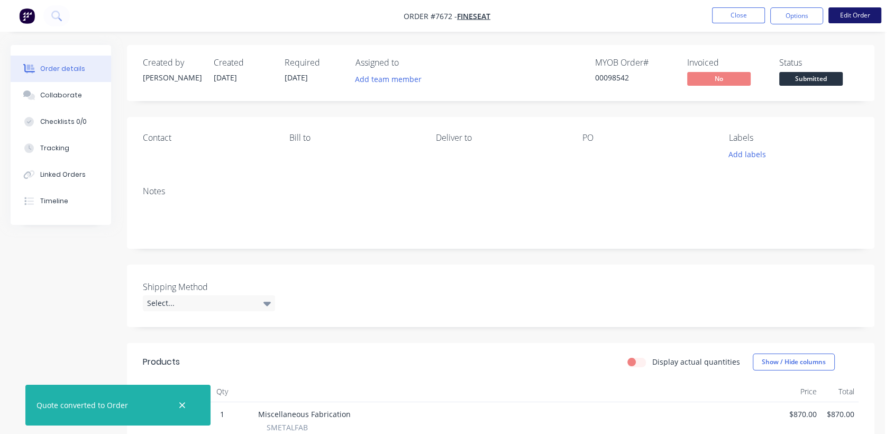
click at [861, 15] on button "Edit Order" at bounding box center [855, 15] width 53 height 16
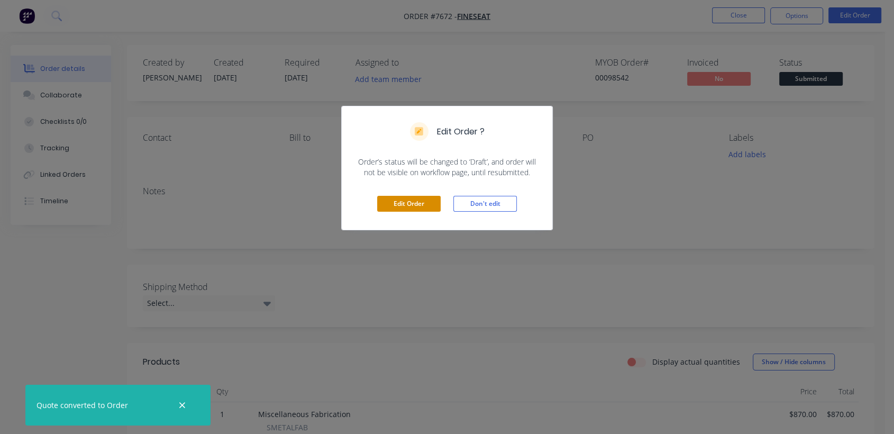
click at [401, 205] on button "Edit Order" at bounding box center [409, 204] width 64 height 16
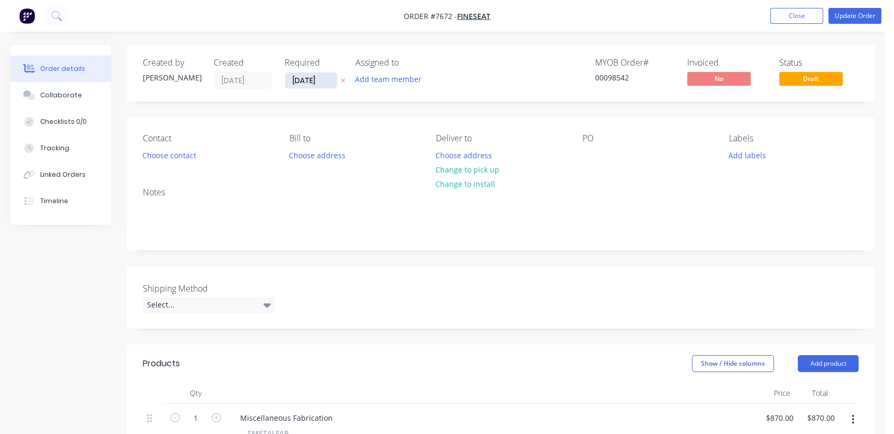
click at [328, 79] on input "[DATE]" at bounding box center [311, 81] width 52 height 16
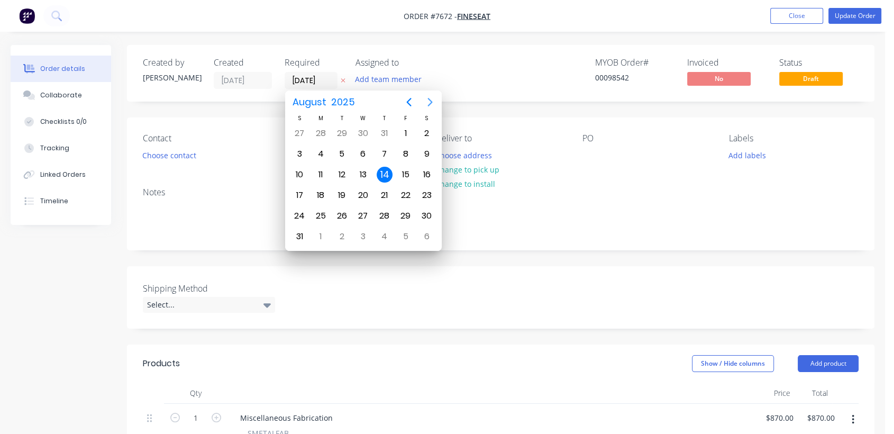
click at [433, 101] on icon "Next page" at bounding box center [430, 102] width 13 height 13
click at [360, 212] on div "31" at bounding box center [363, 216] width 16 height 16
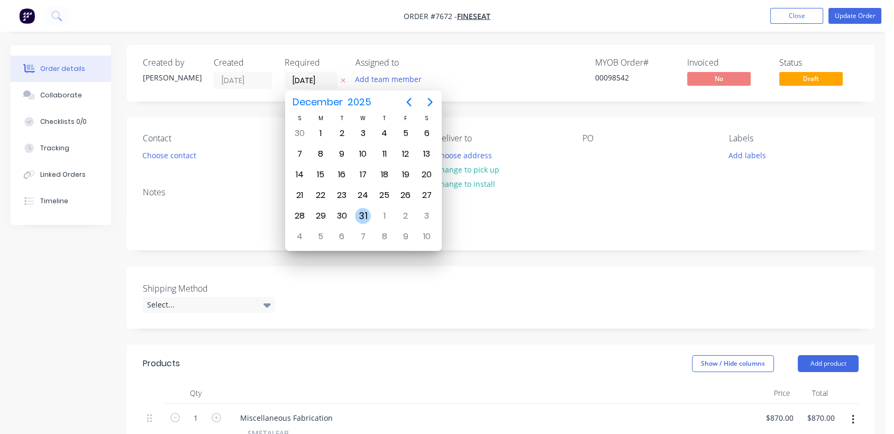
type input "[DATE]"
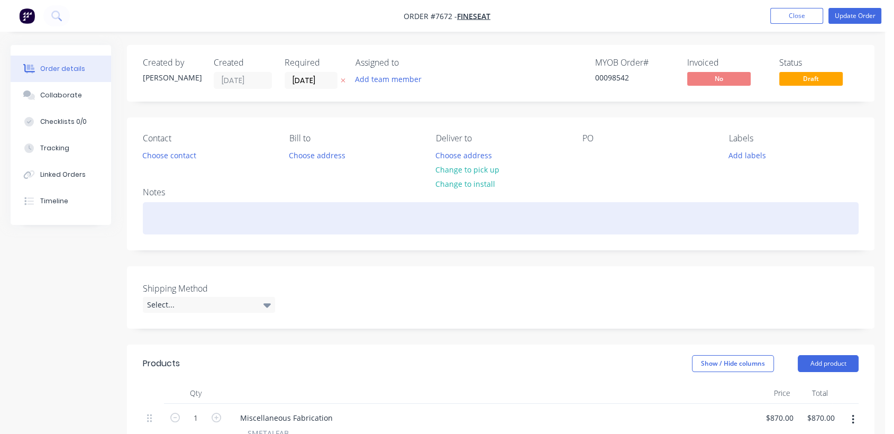
click at [176, 216] on div at bounding box center [501, 218] width 716 height 32
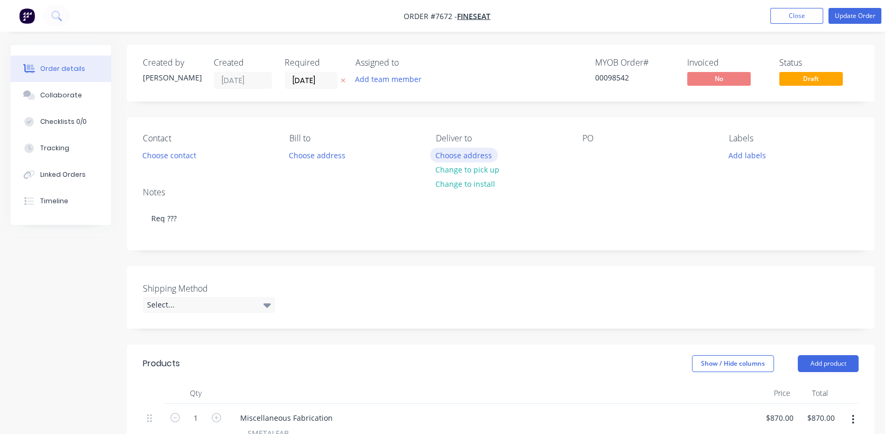
click at [453, 149] on button "Choose address" at bounding box center [464, 155] width 68 height 14
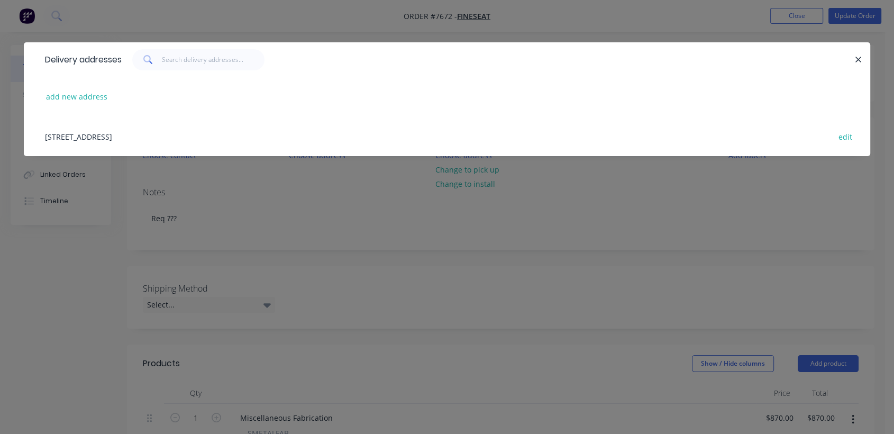
click at [116, 129] on div "[STREET_ADDRESS] edit" at bounding box center [447, 136] width 815 height 40
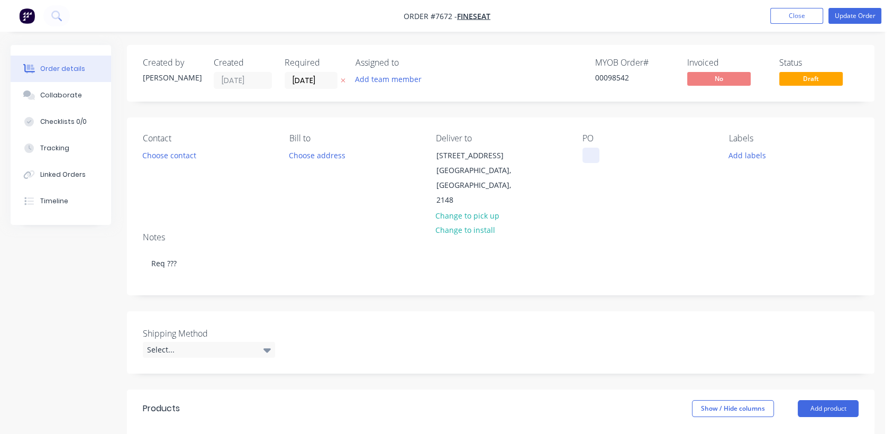
click at [596, 153] on div at bounding box center [591, 155] width 17 height 15
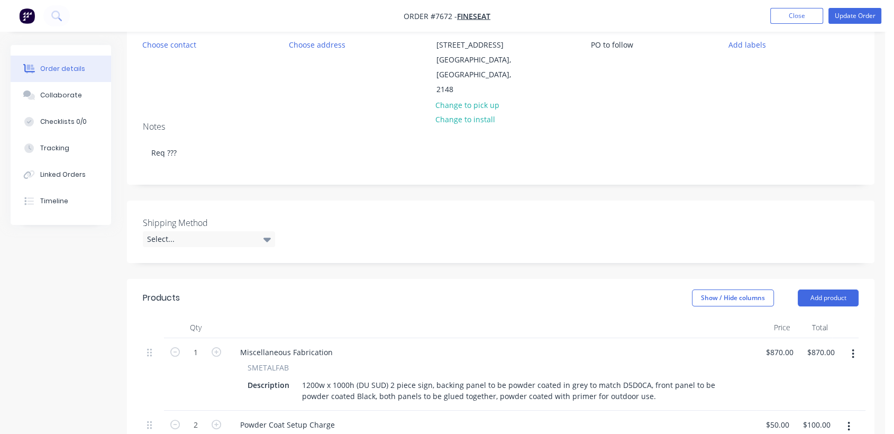
scroll to position [117, 0]
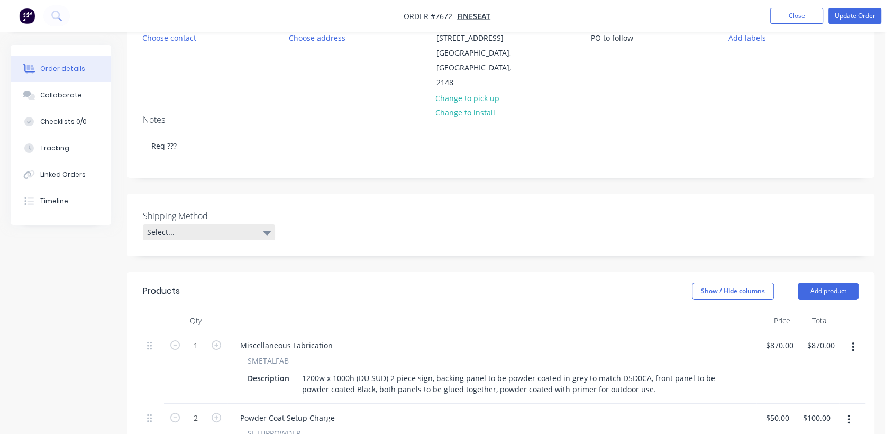
click at [226, 224] on div "Select..." at bounding box center [209, 232] width 132 height 16
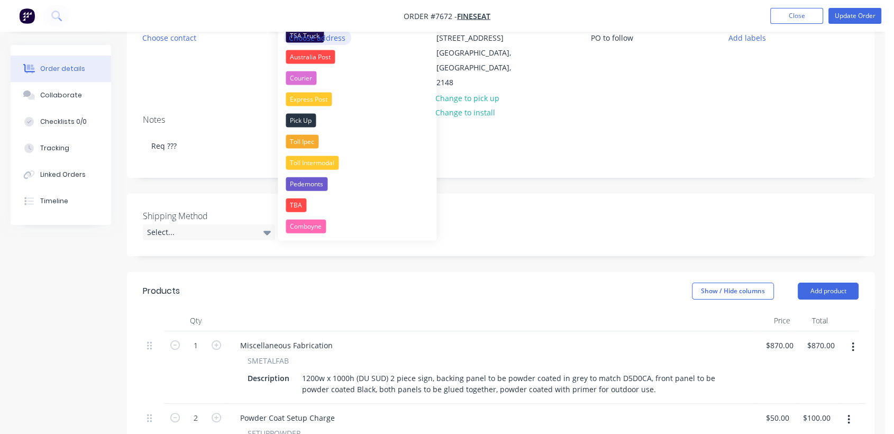
click at [313, 37] on button "Choose address" at bounding box center [318, 37] width 68 height 14
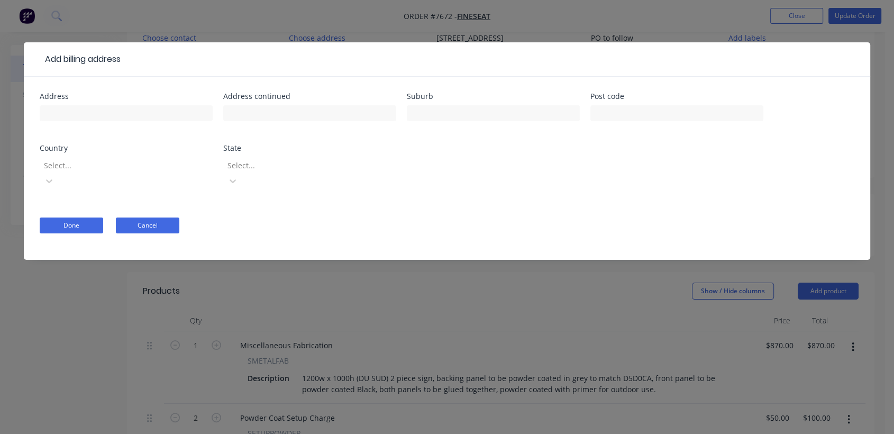
click at [135, 218] on button "Cancel" at bounding box center [148, 226] width 64 height 16
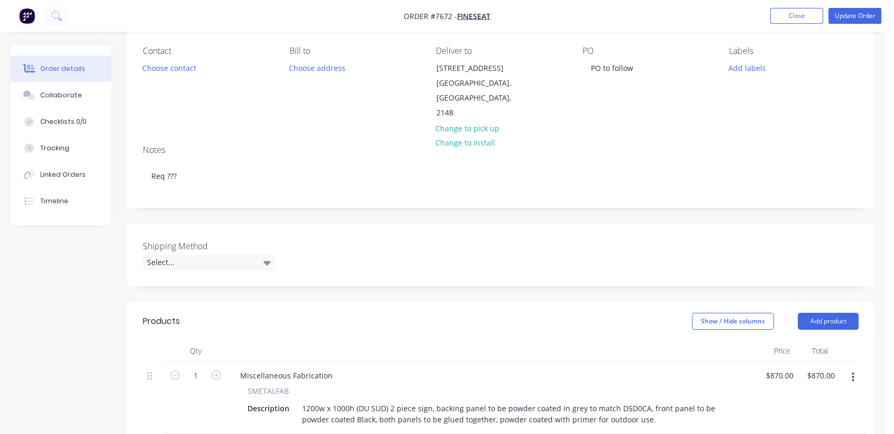
scroll to position [59, 0]
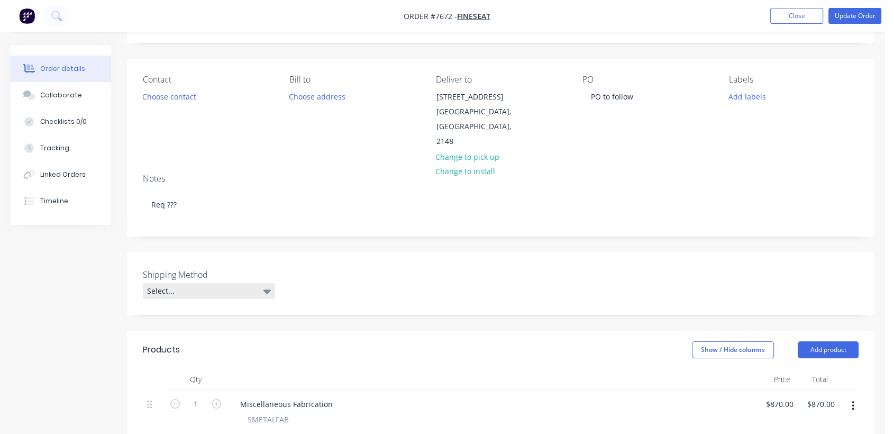
click at [196, 283] on div "Select..." at bounding box center [209, 291] width 132 height 16
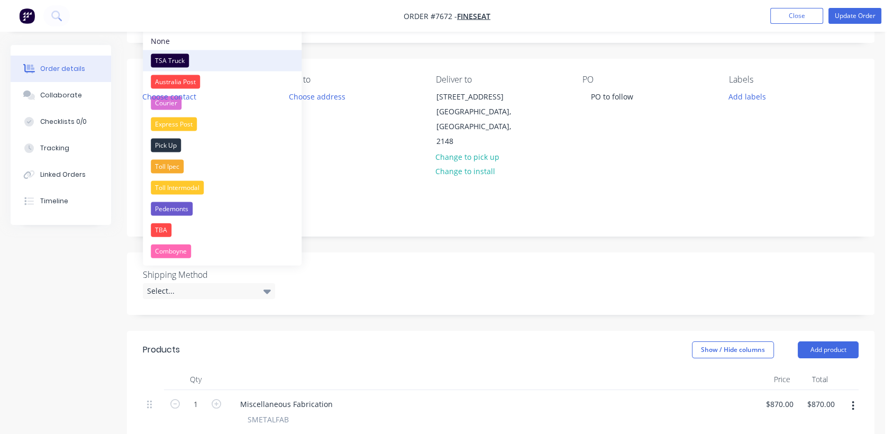
click at [165, 57] on div "TSA Truck" at bounding box center [170, 61] width 38 height 14
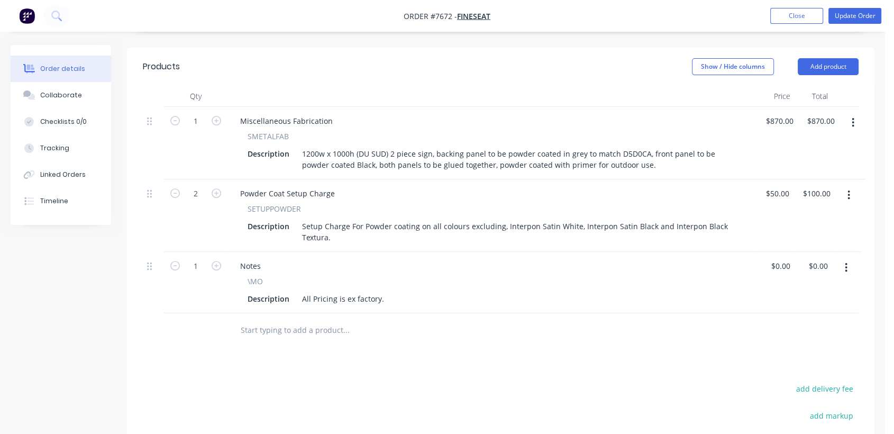
scroll to position [352, 0]
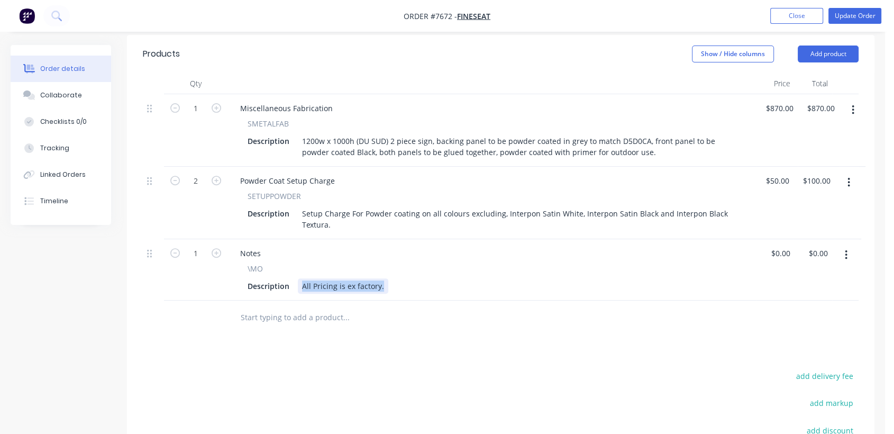
drag, startPoint x: 384, startPoint y: 272, endPoint x: 323, endPoint y: 373, distance: 117.5
click at [291, 282] on div "Notes \MO Description All Pricing is ex factory." at bounding box center [492, 269] width 529 height 61
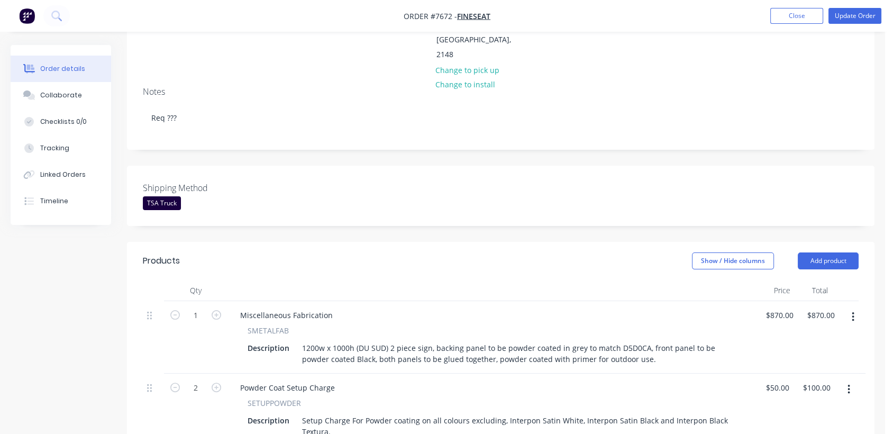
scroll to position [176, 0]
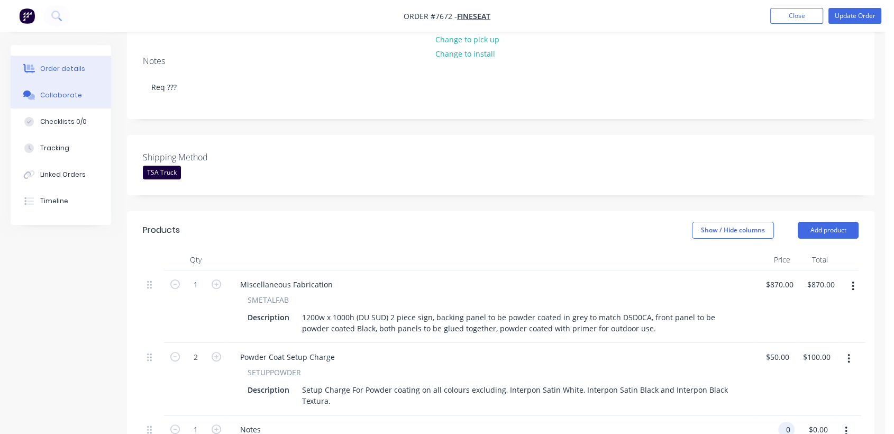
type input "$0.00"
click at [73, 93] on div "Collaborate" at bounding box center [61, 95] width 42 height 10
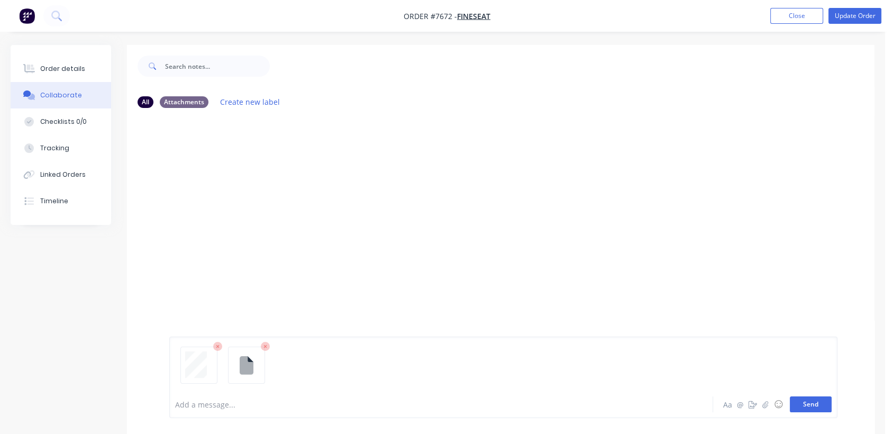
click at [818, 404] on button "Send" at bounding box center [811, 404] width 42 height 16
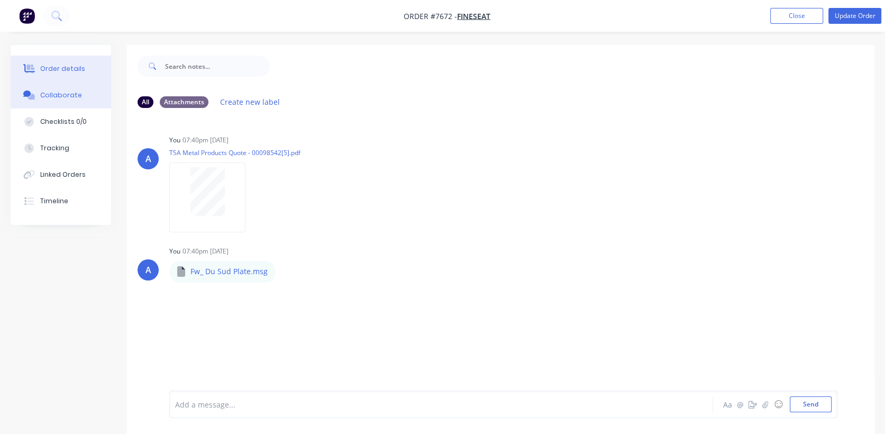
click at [72, 66] on div "Order details" at bounding box center [62, 69] width 45 height 10
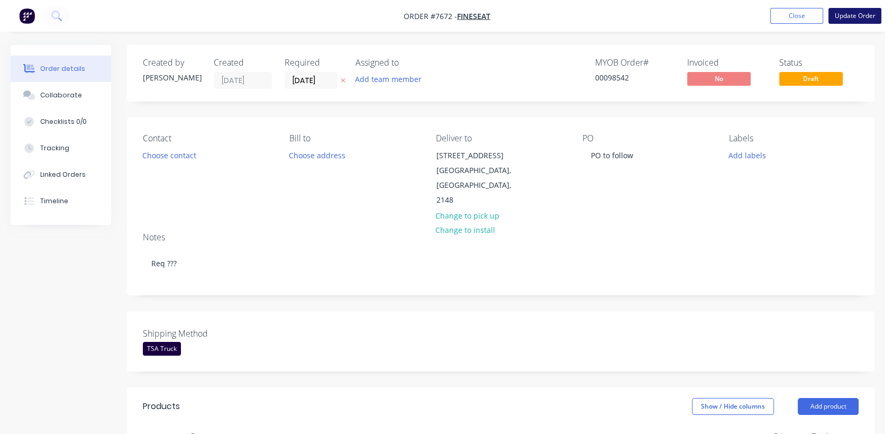
click at [865, 18] on button "Update Order" at bounding box center [855, 16] width 53 height 16
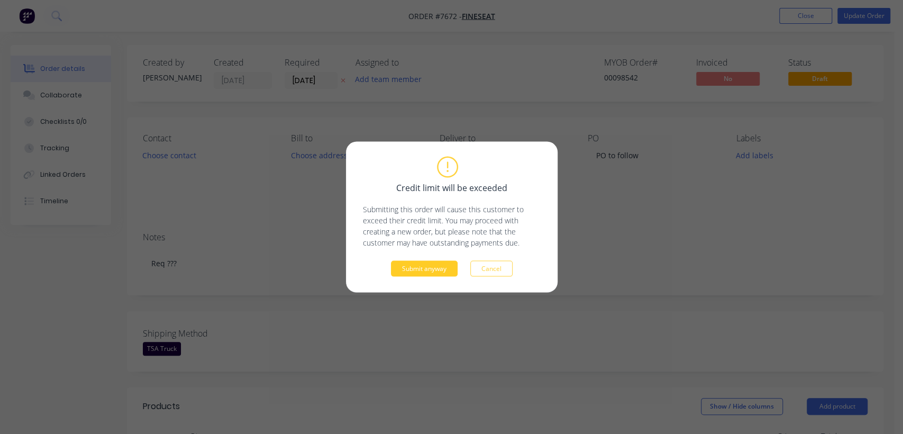
click at [423, 268] on button "Submit anyway" at bounding box center [424, 269] width 67 height 16
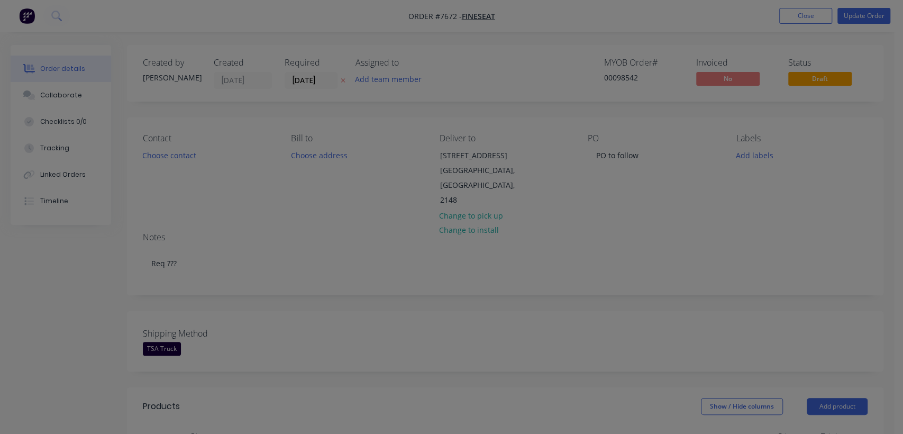
type input "$870.00"
type input "$50.00"
type input "$100.00"
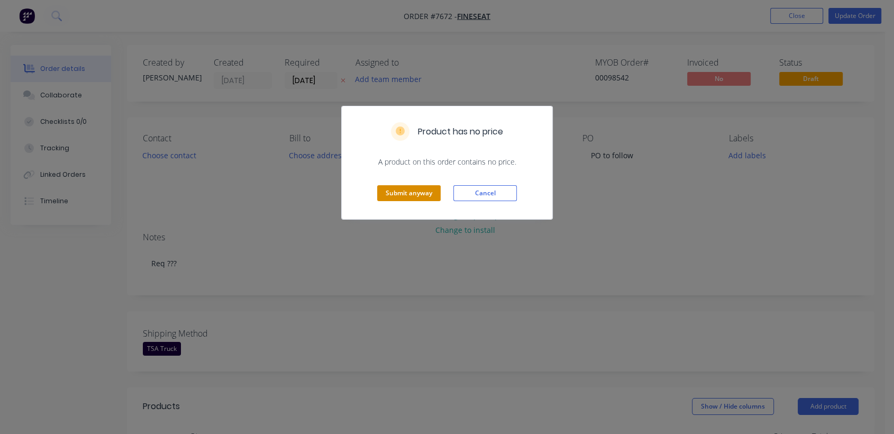
click at [395, 187] on button "Submit anyway" at bounding box center [409, 193] width 64 height 16
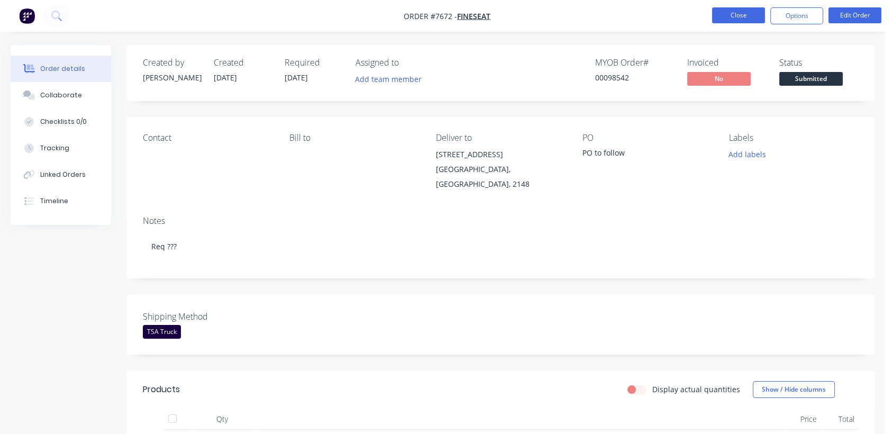
click at [753, 17] on button "Close" at bounding box center [738, 15] width 53 height 16
